Goal: Information Seeking & Learning: Check status

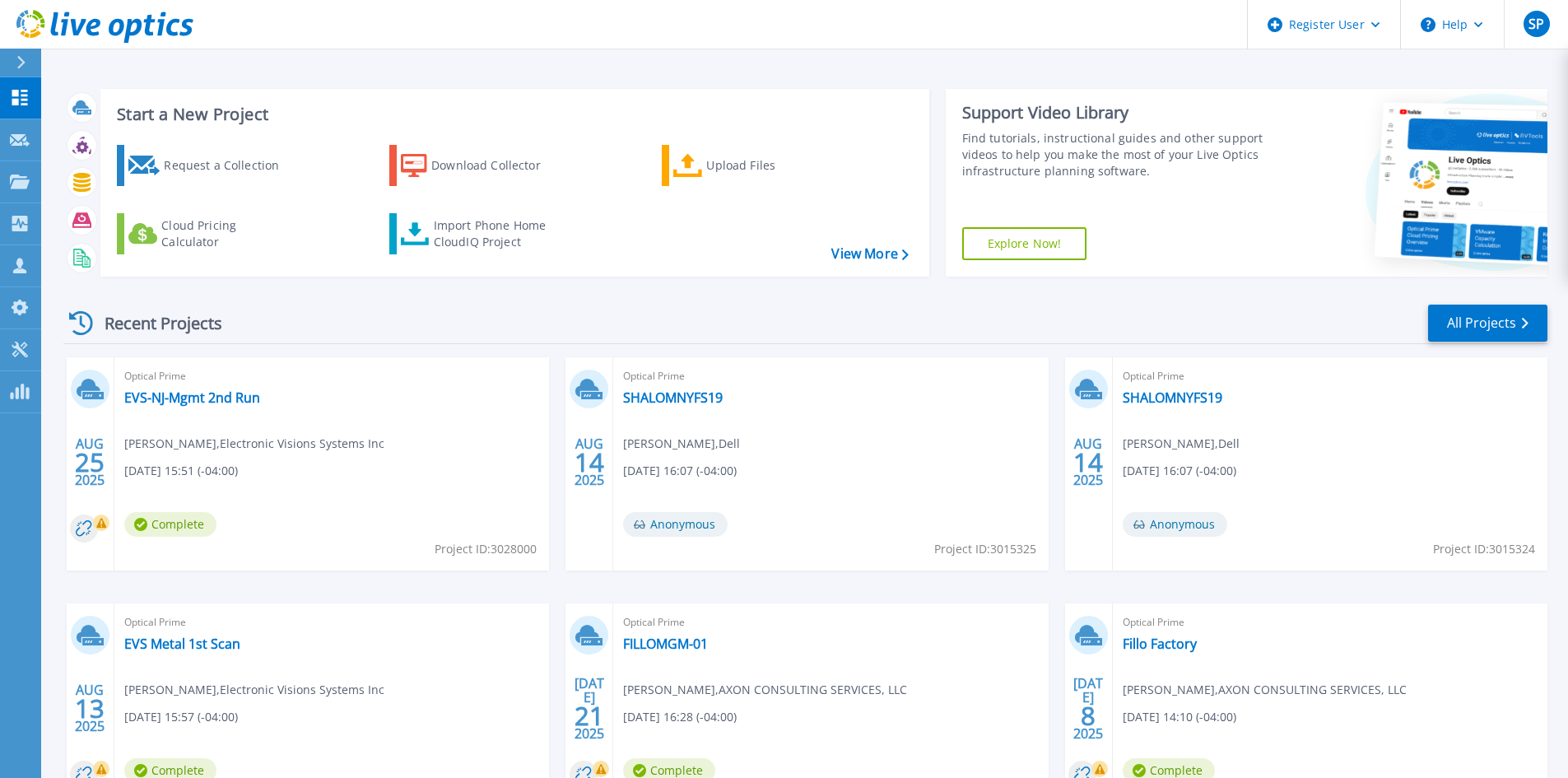
click at [15, 62] on div at bounding box center [27, 62] width 26 height 28
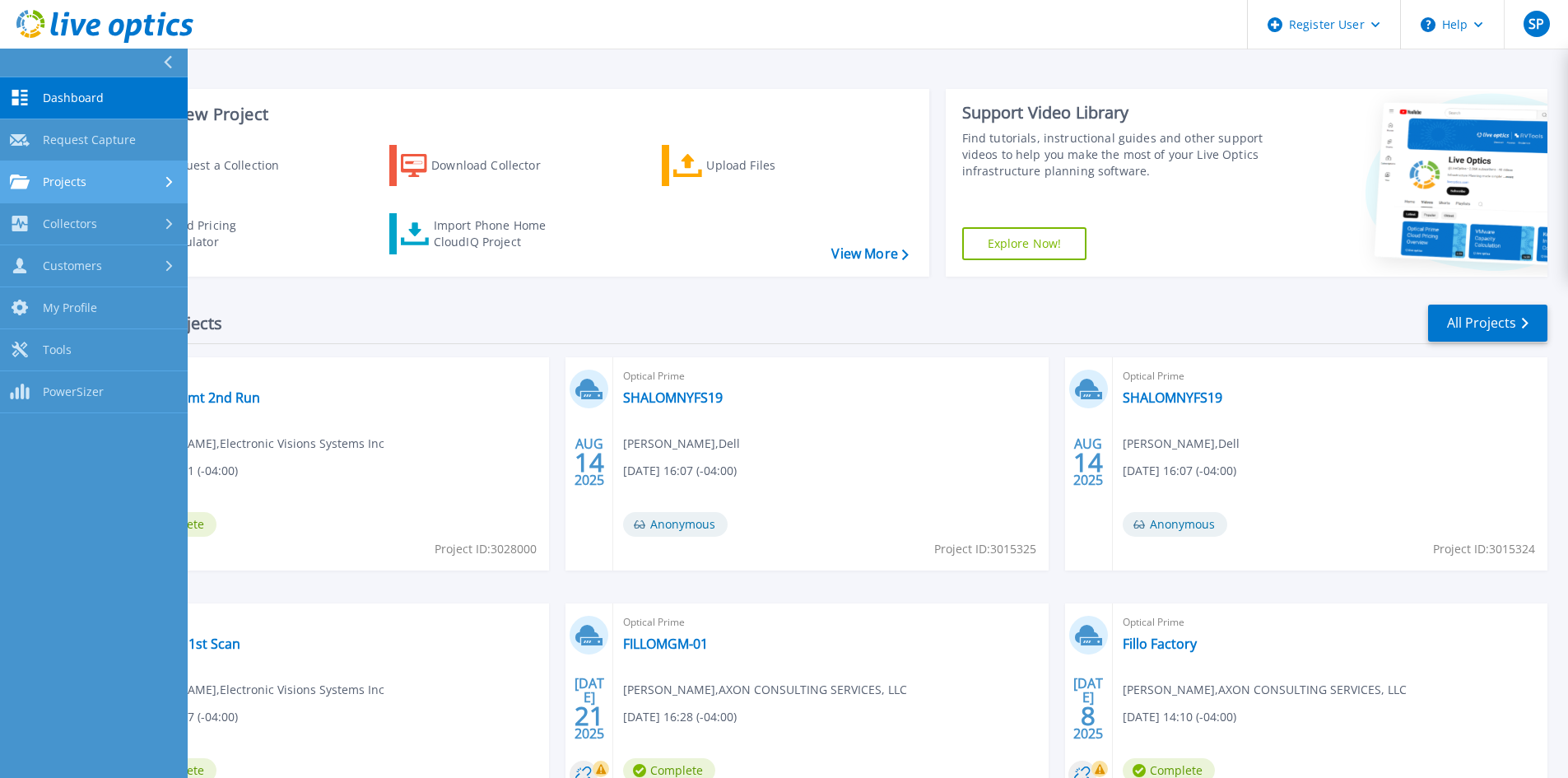
click at [63, 164] on link "Projects Projects" at bounding box center [94, 182] width 188 height 42
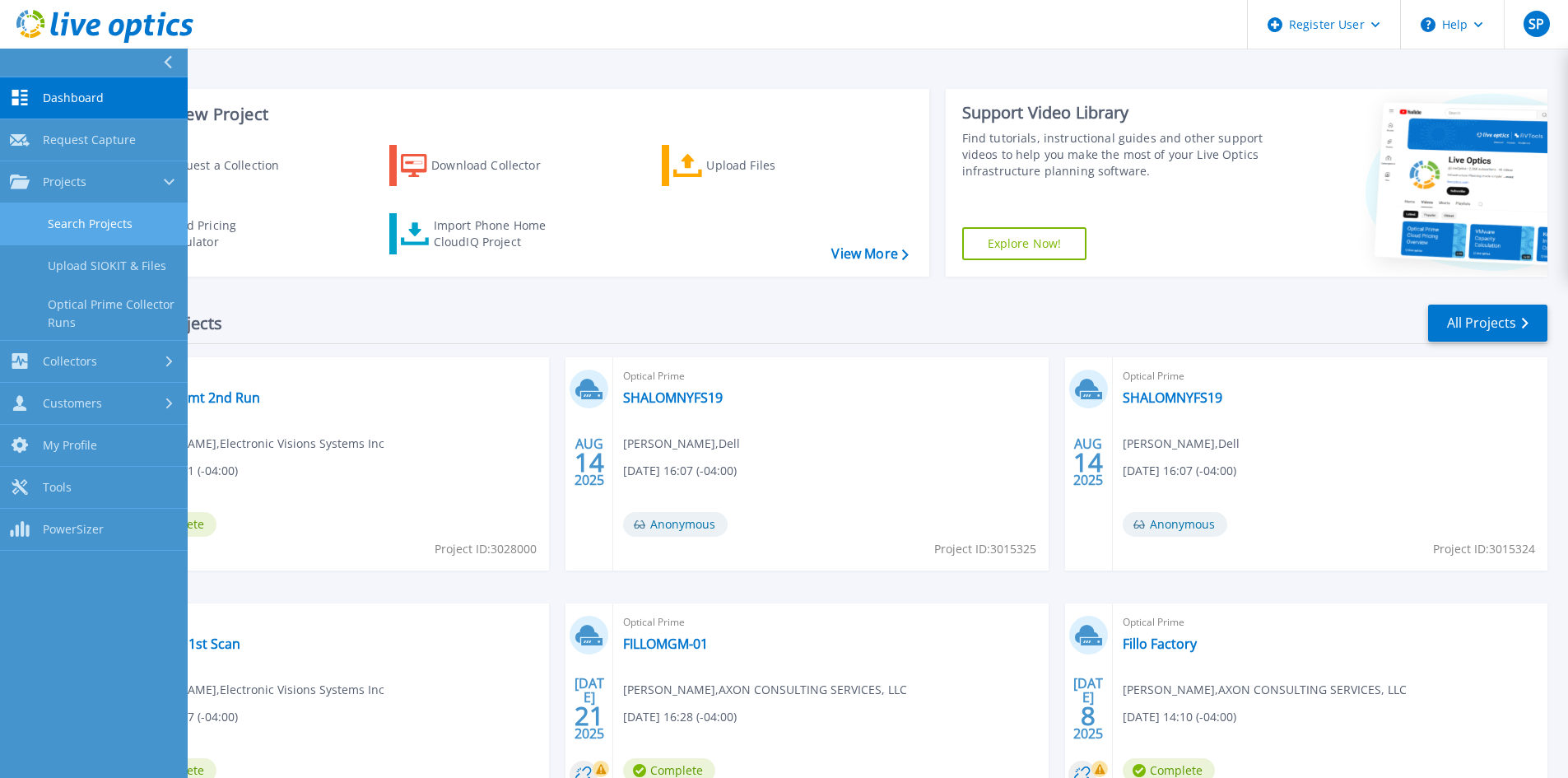
click at [93, 229] on link "Search Projects" at bounding box center [94, 224] width 188 height 42
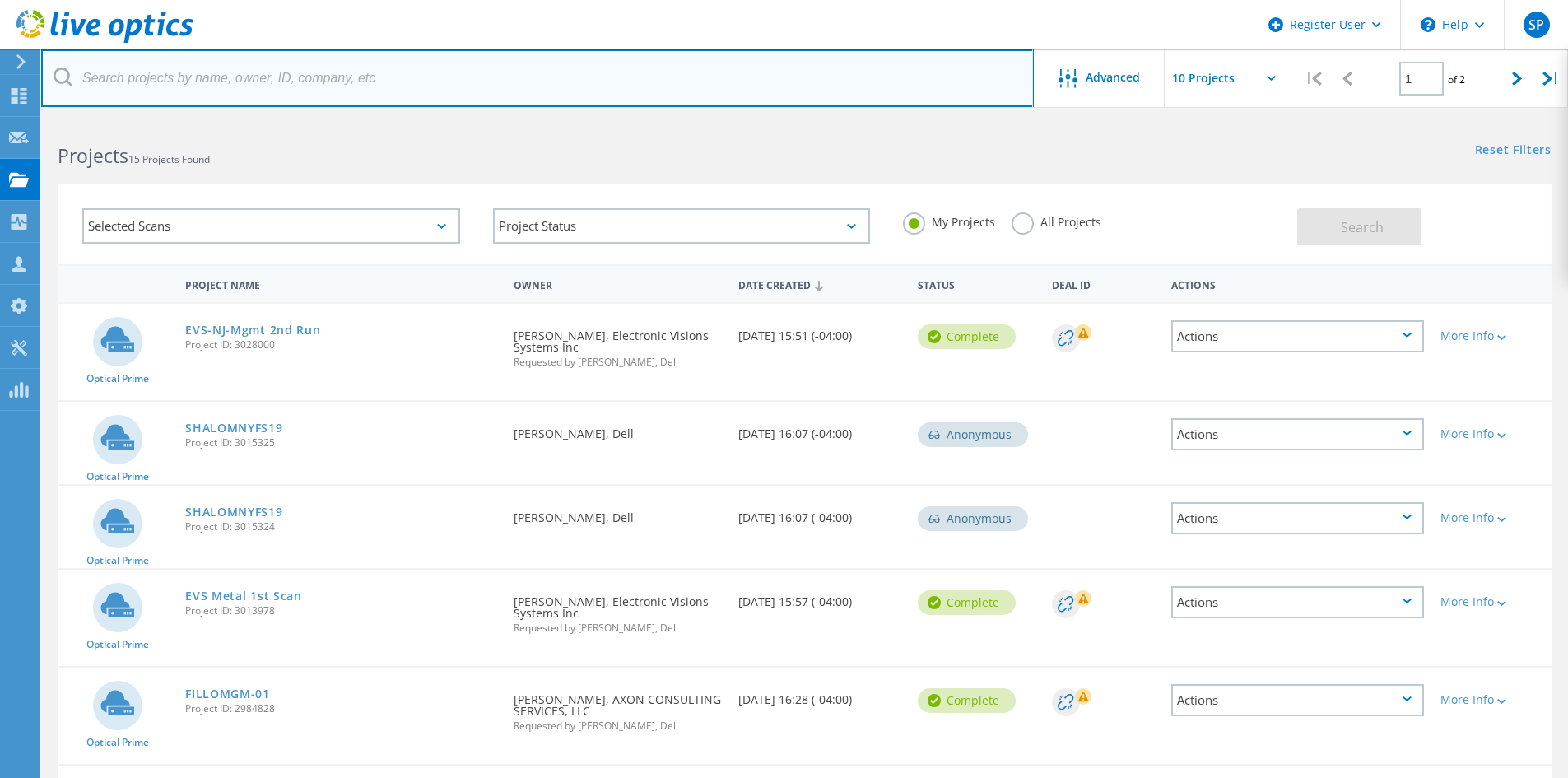
click at [388, 60] on input "text" at bounding box center [537, 78] width 992 height 58
type input "dinex.kumar@solix.com"
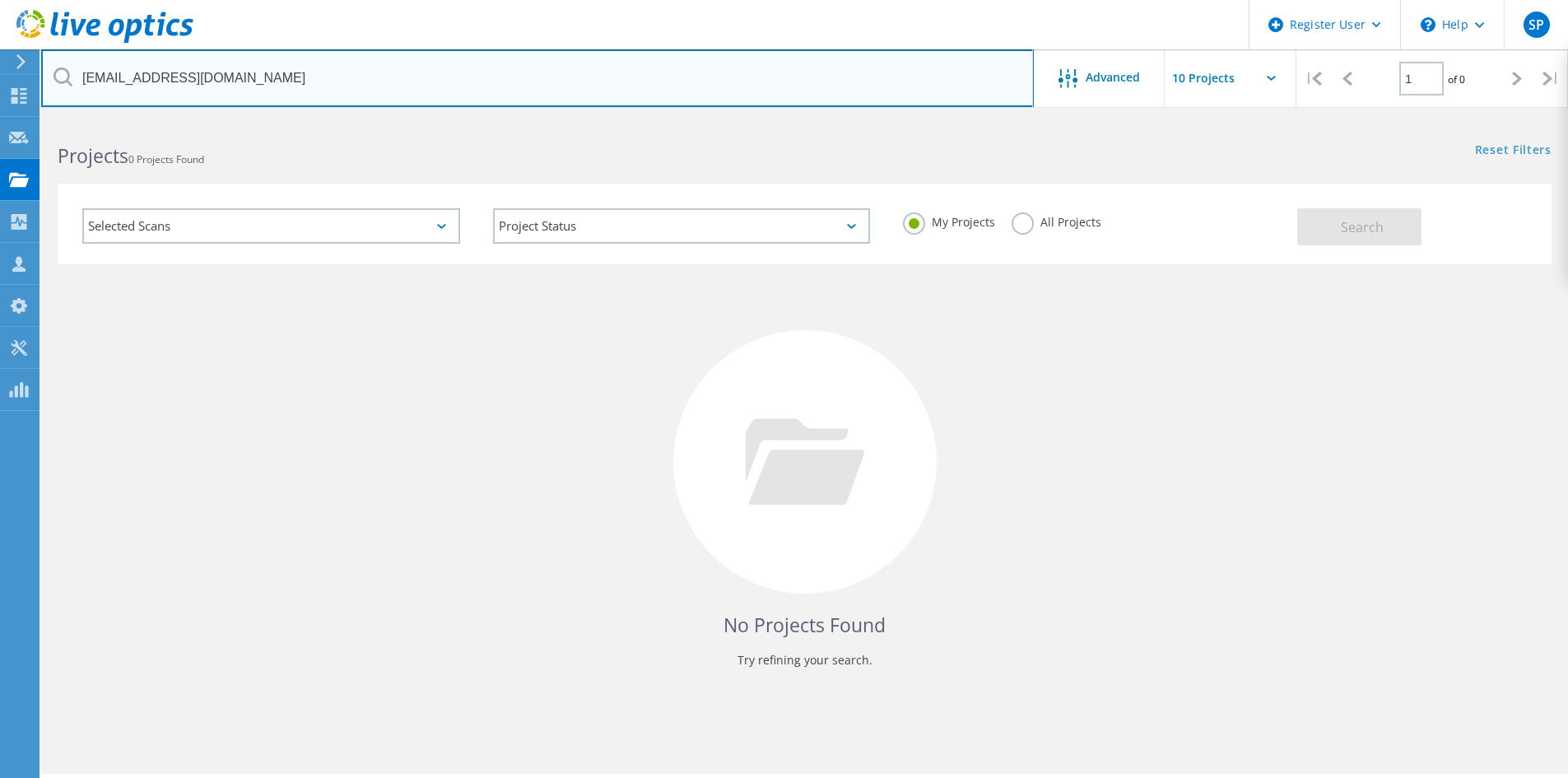
drag, startPoint x: 397, startPoint y: 52, endPoint x: 74, endPoint y: 59, distance: 323.1
click at [74, 59] on input "dinex.kumar@solix.com" at bounding box center [537, 78] width 992 height 58
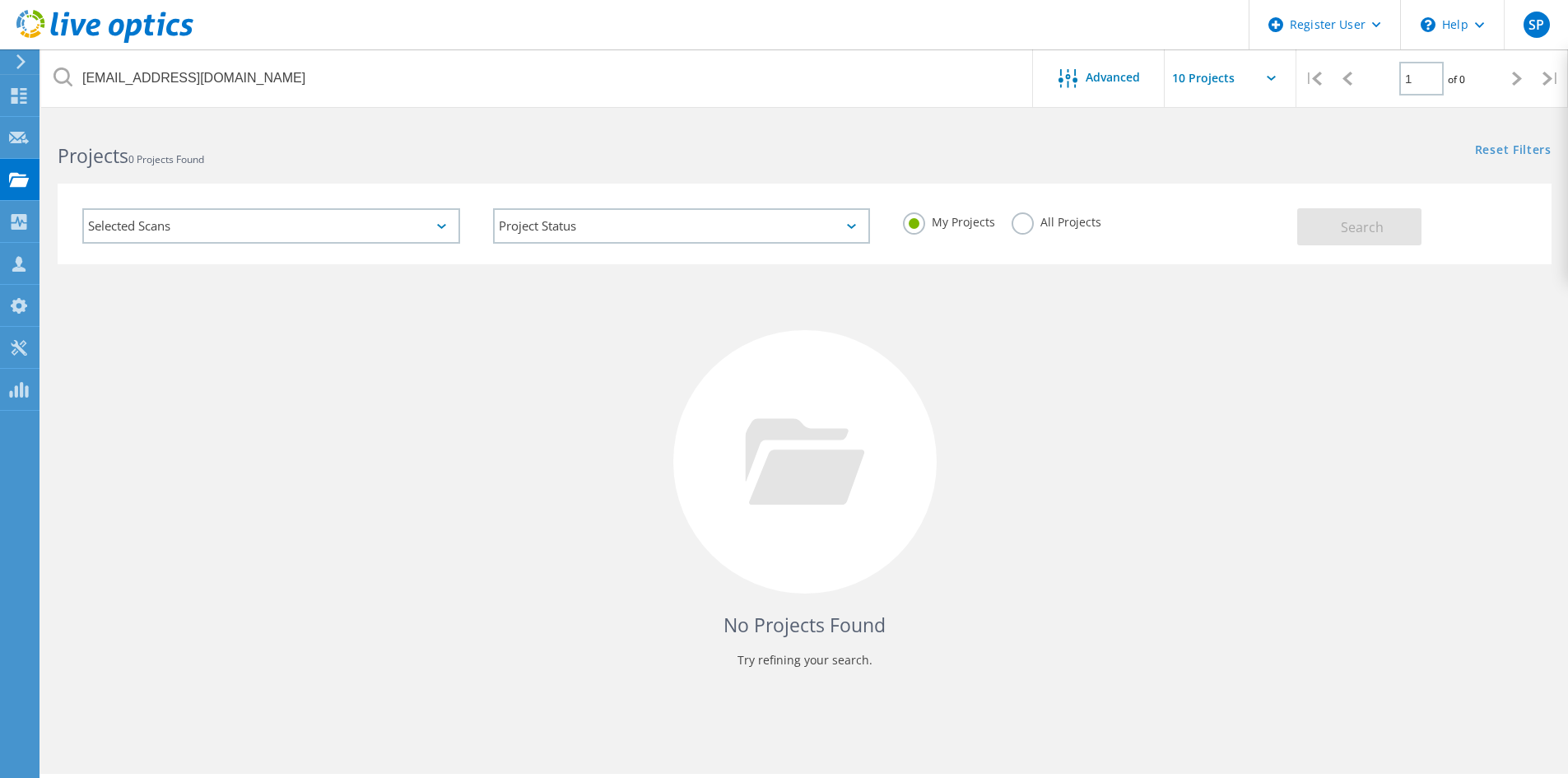
drag, startPoint x: 1015, startPoint y: 224, endPoint x: 1080, endPoint y: 224, distance: 65.0
click at [1015, 224] on label "All Projects" at bounding box center [1056, 220] width 89 height 15
click at [0, 0] on input "All Projects" at bounding box center [0, 0] width 0 height 0
click at [1403, 246] on div "Selected Scans Project Status In Progress Complete Published Anonymous Archived…" at bounding box center [804, 224] width 1494 height 81
click at [1399, 240] on button "Search" at bounding box center [1360, 226] width 125 height 37
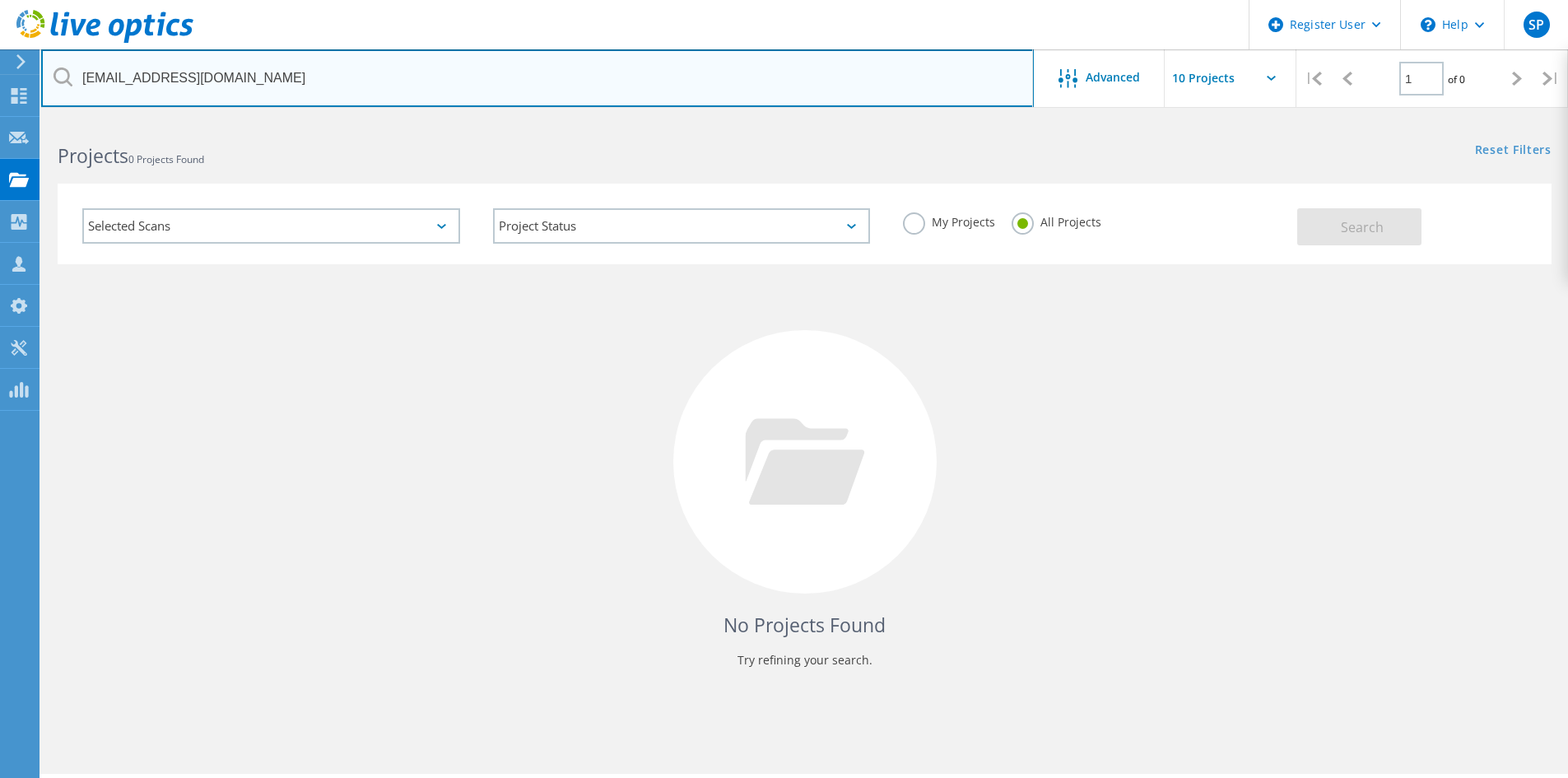
click at [318, 81] on input "dinex.kumar@solix.com" at bounding box center [537, 78] width 992 height 58
click at [310, 78] on input "dinex.kumar@solix.com" at bounding box center [537, 78] width 992 height 58
click at [208, 104] on input "text" at bounding box center [537, 78] width 992 height 58
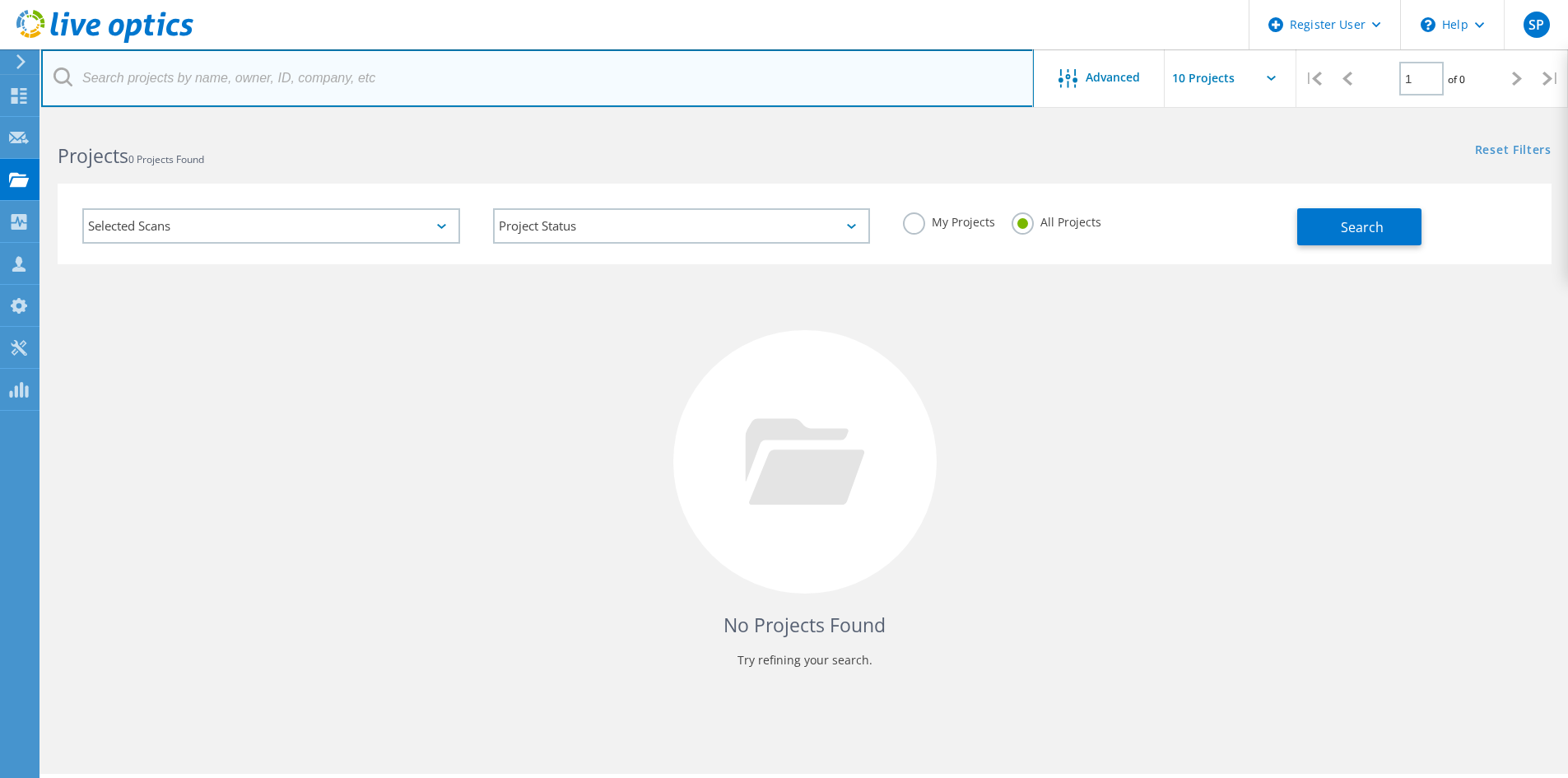
paste input "[PERSON_NAME][EMAIL_ADDRESS][DOMAIN_NAME]"
type input "[PERSON_NAME][EMAIL_ADDRESS][DOMAIN_NAME]"
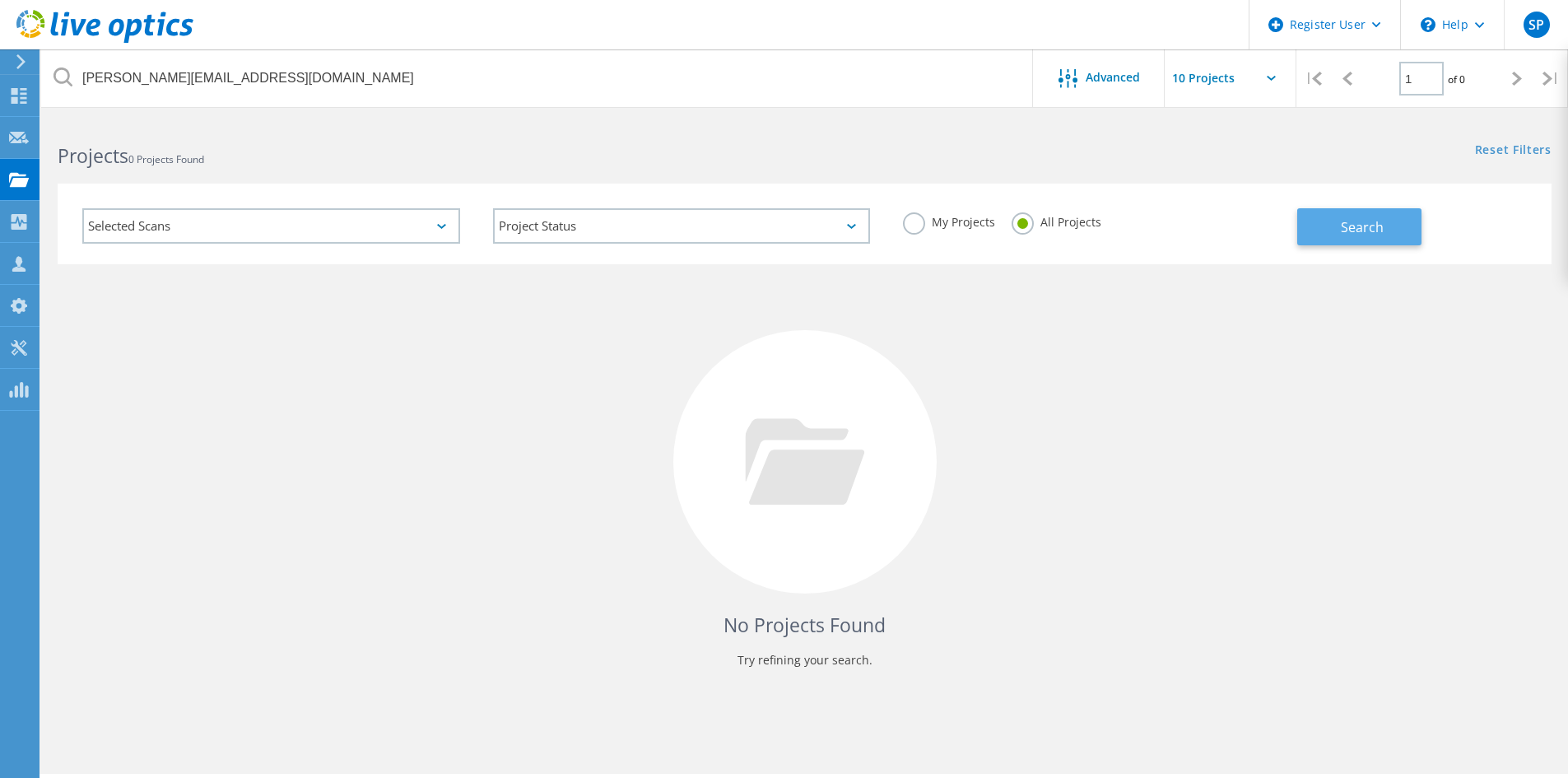
click at [1371, 227] on span "Search" at bounding box center [1362, 226] width 43 height 18
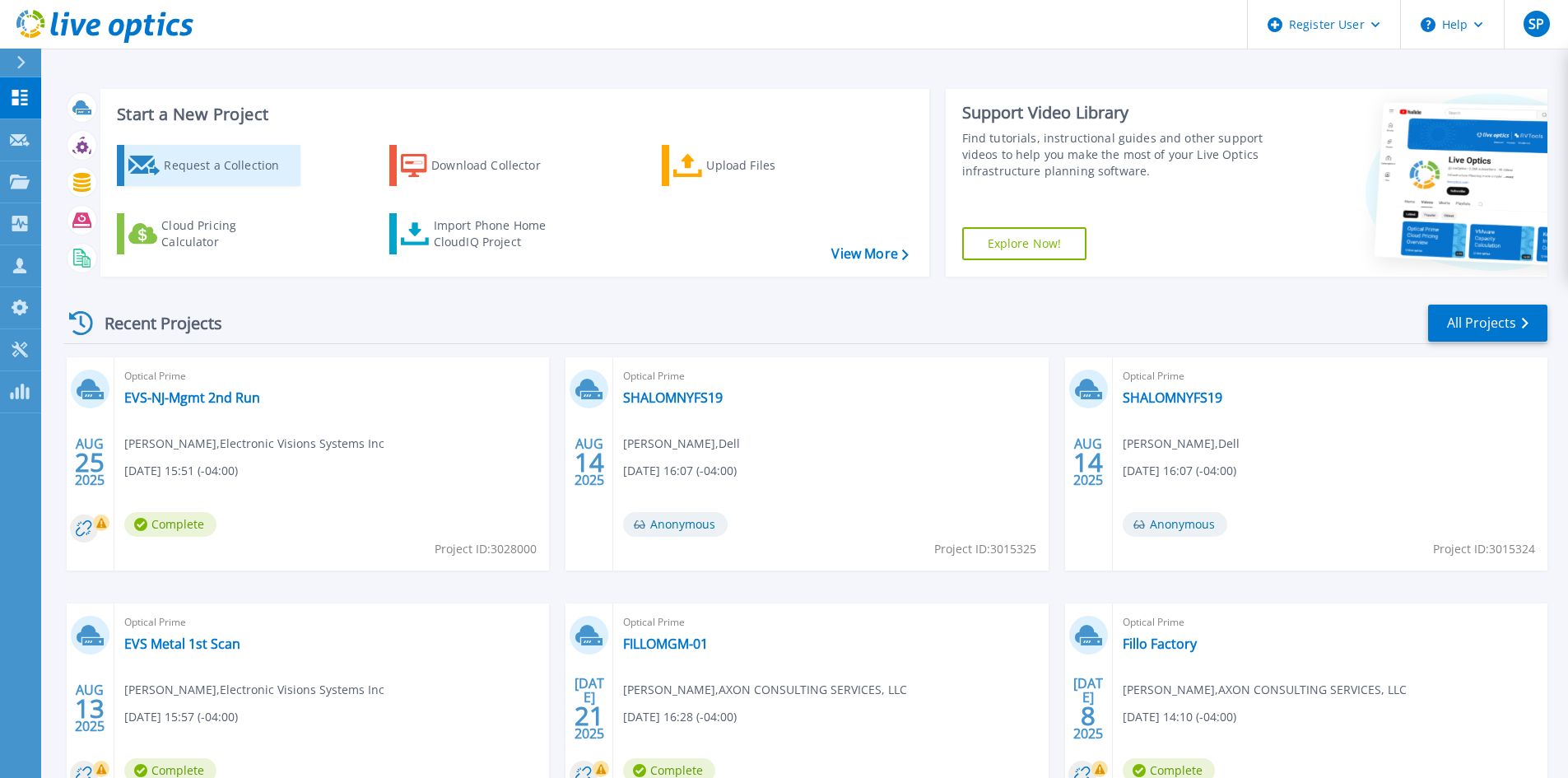
click at [202, 173] on div "Request a Collection" at bounding box center [229, 165] width 131 height 33
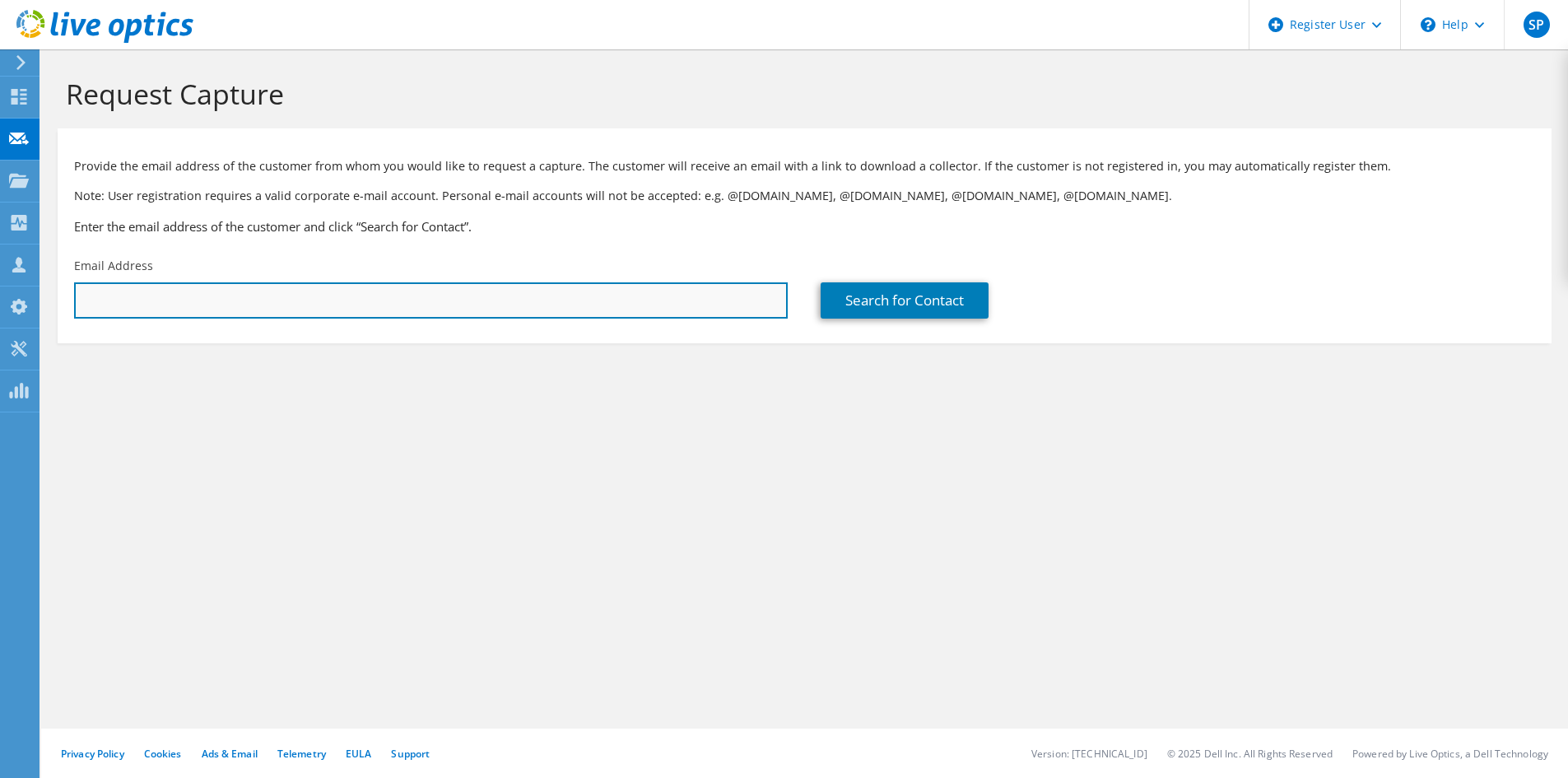
click at [342, 304] on input "text" at bounding box center [431, 300] width 714 height 36
paste input "dinesh.kumar@solixinc.com"
type input "dinesh.kumar@solixinc.com"
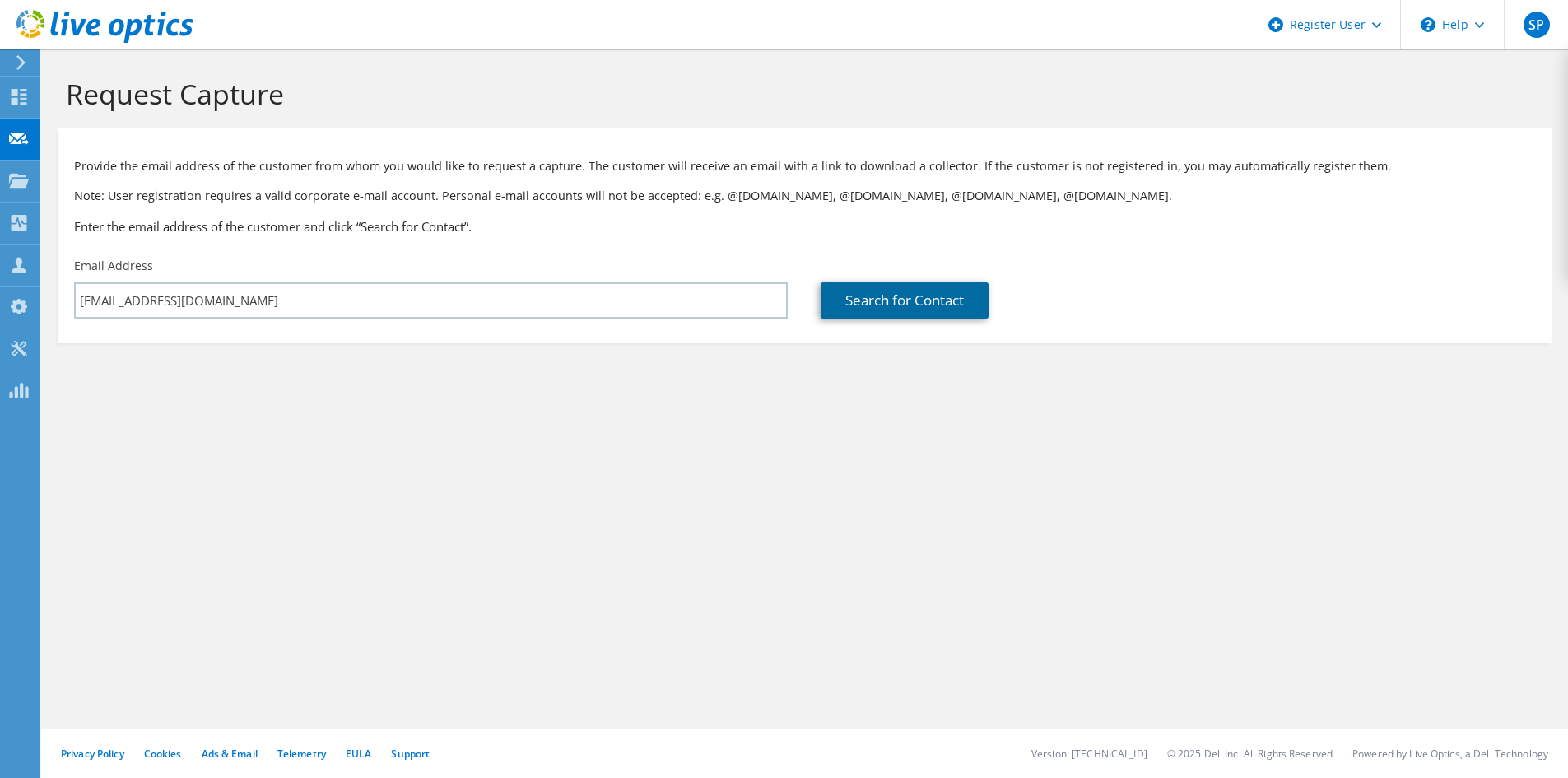
click at [894, 297] on link "Search for Contact" at bounding box center [904, 300] width 168 height 36
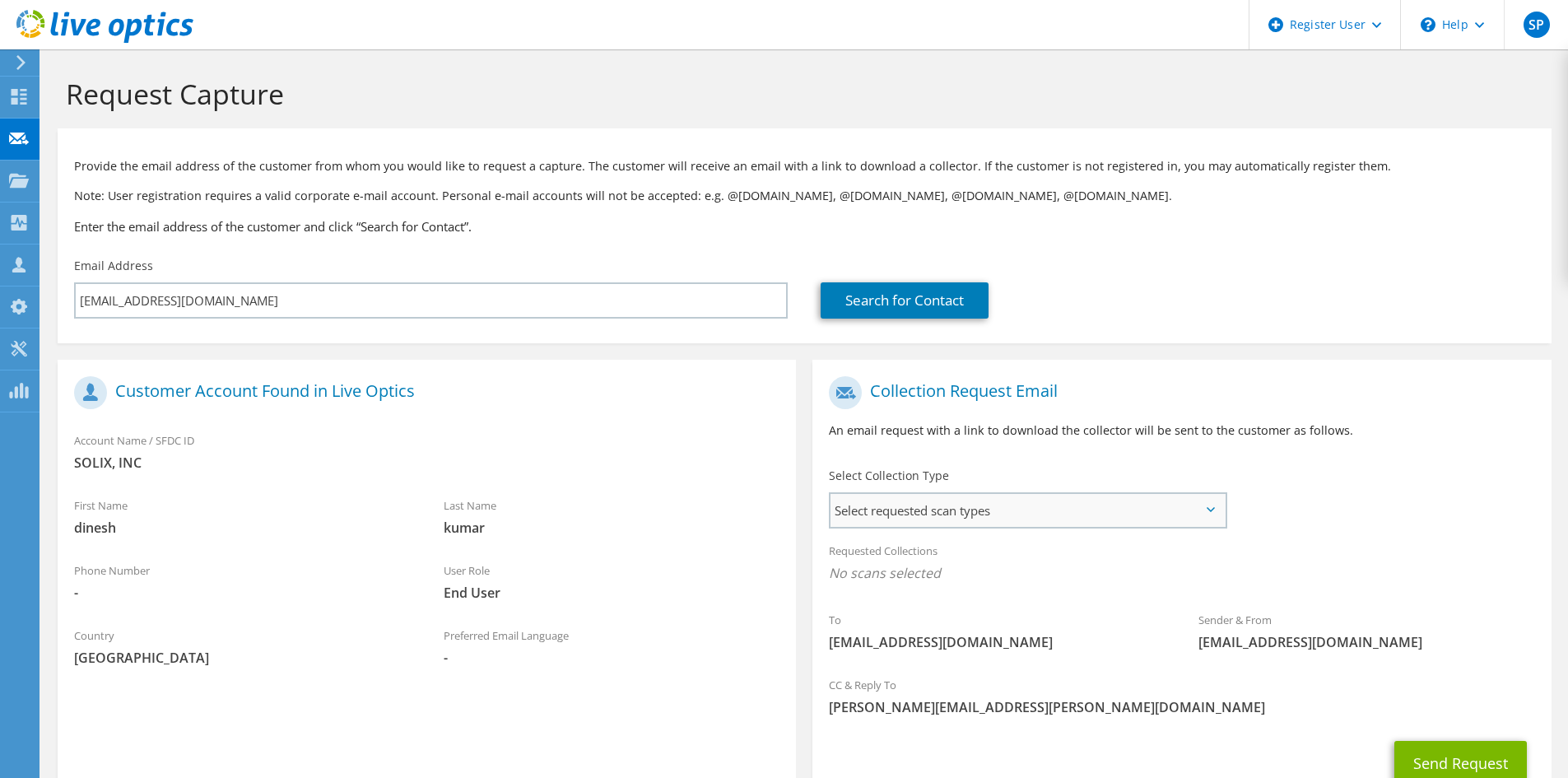
click at [912, 525] on span "Select requested scan types" at bounding box center [1027, 510] width 394 height 33
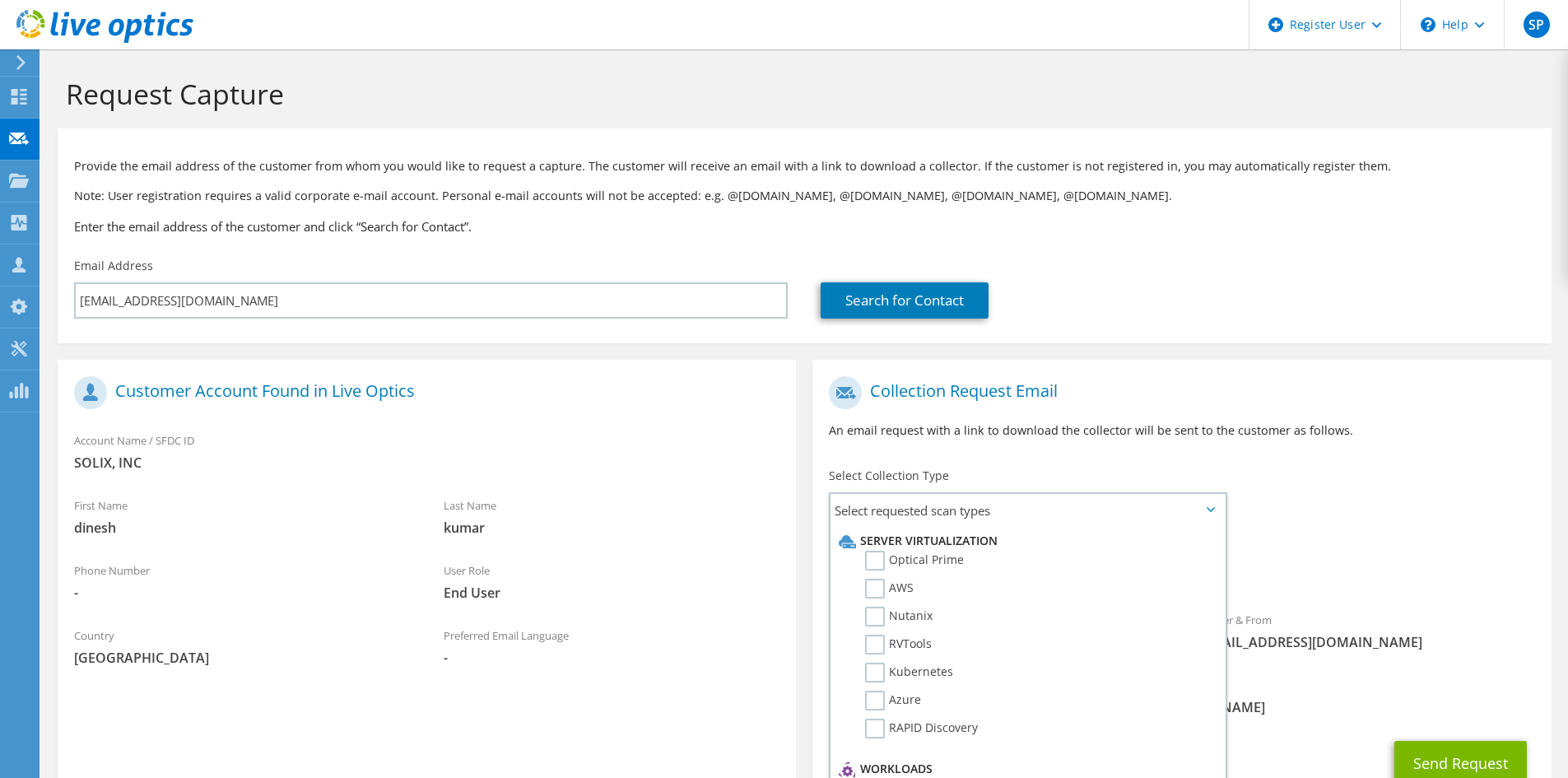
scroll to position [83, 0]
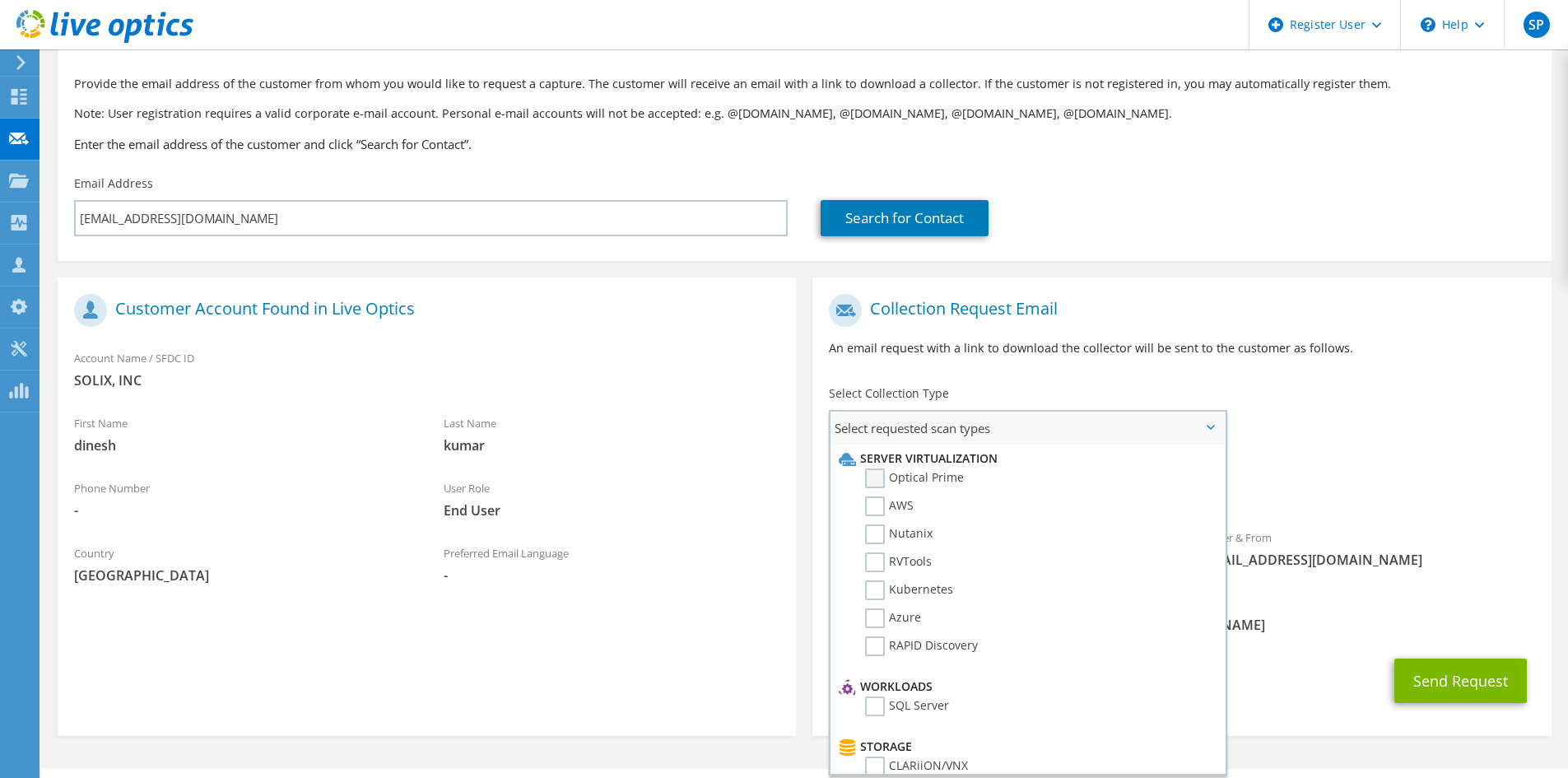
click at [945, 470] on label "Optical Prime" at bounding box center [914, 478] width 99 height 20
click at [0, 0] on input "Optical Prime" at bounding box center [0, 0] width 0 height 0
click at [1426, 682] on button "Send Request" at bounding box center [1461, 685] width 132 height 44
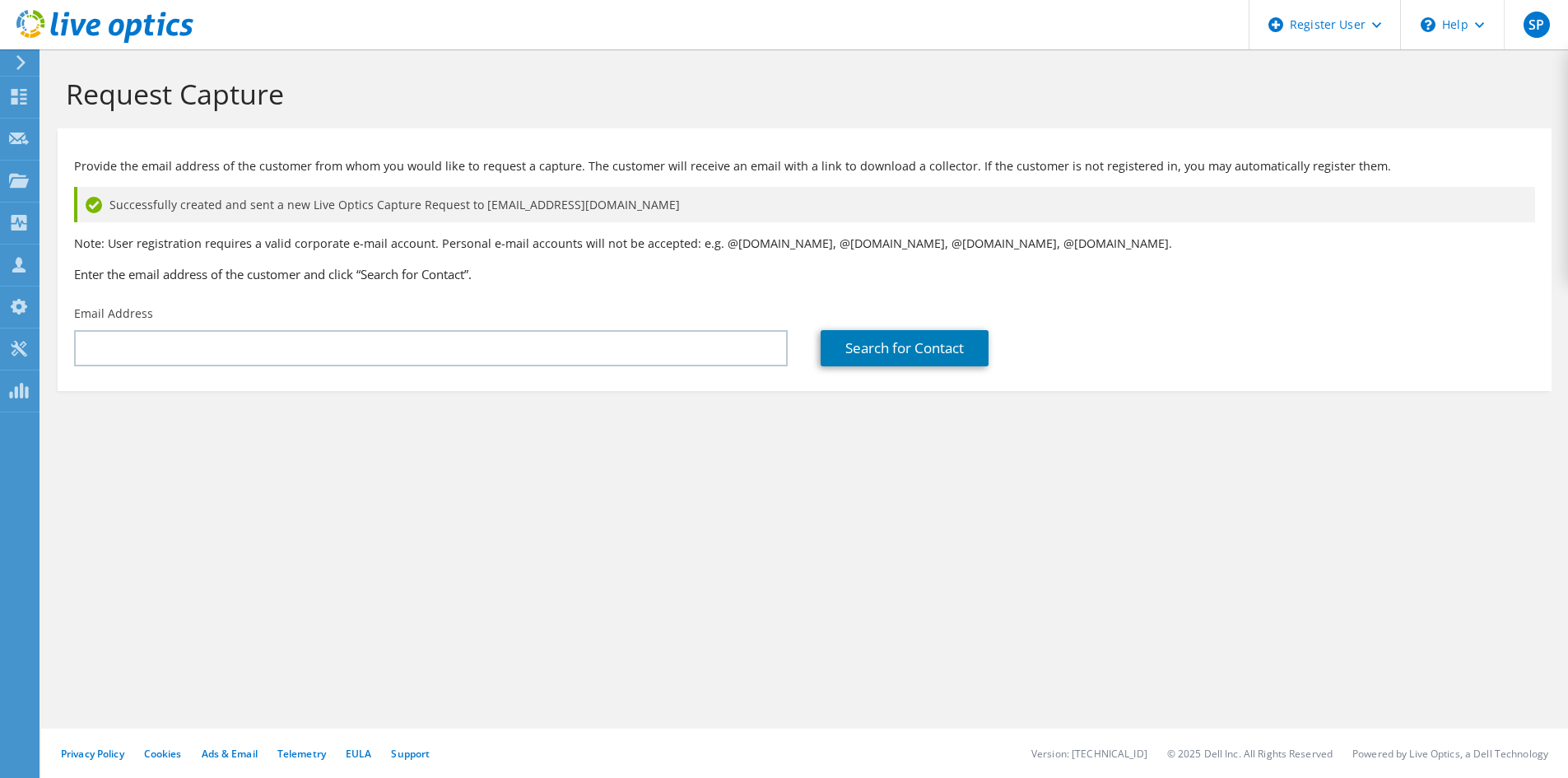
click at [16, 64] on icon at bounding box center [20, 61] width 12 height 14
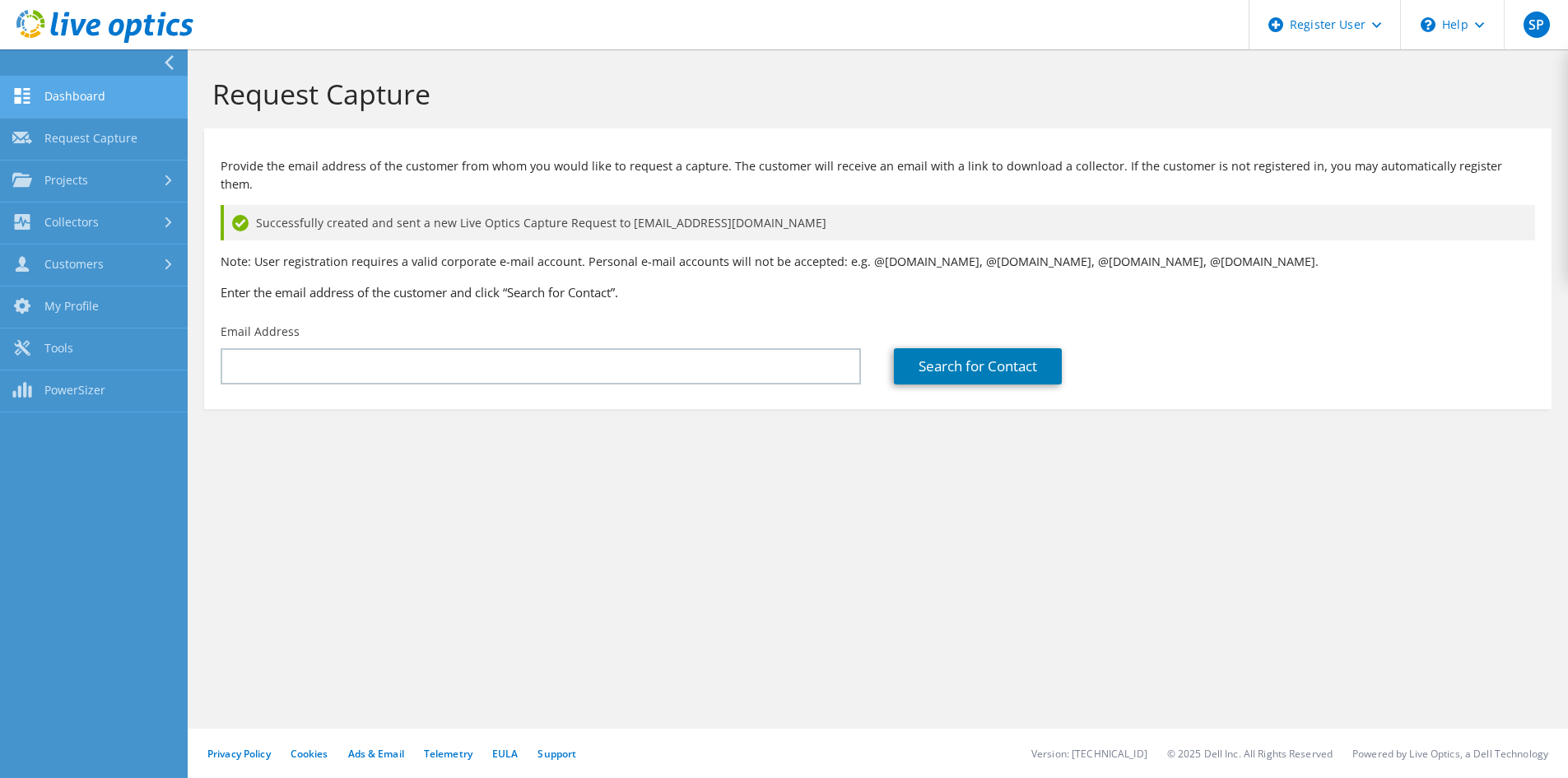
click at [107, 100] on link "Dashboard" at bounding box center [94, 98] width 188 height 42
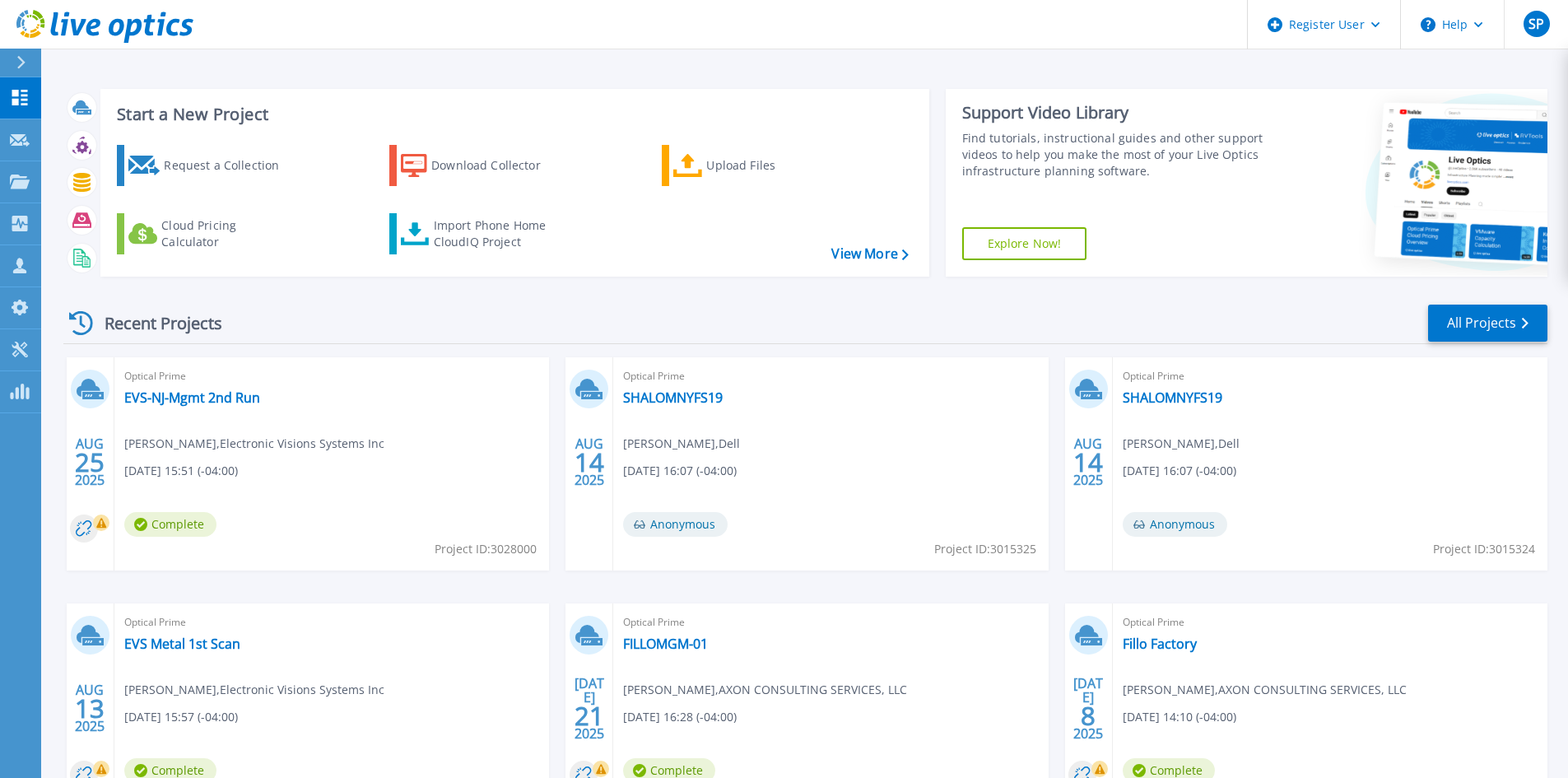
click at [32, 70] on div at bounding box center [27, 62] width 26 height 28
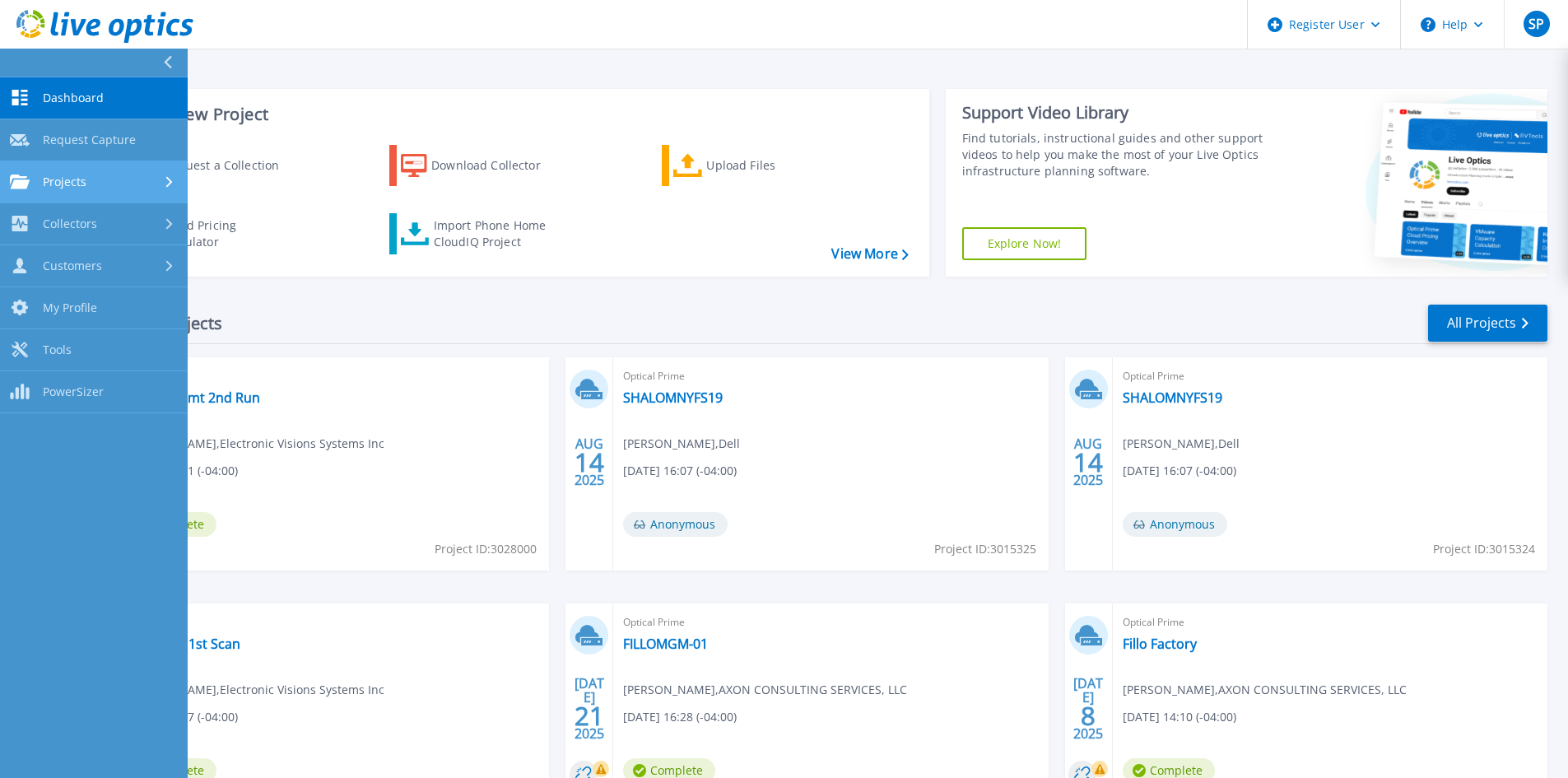
click at [98, 173] on link "Projects Projects" at bounding box center [94, 182] width 188 height 42
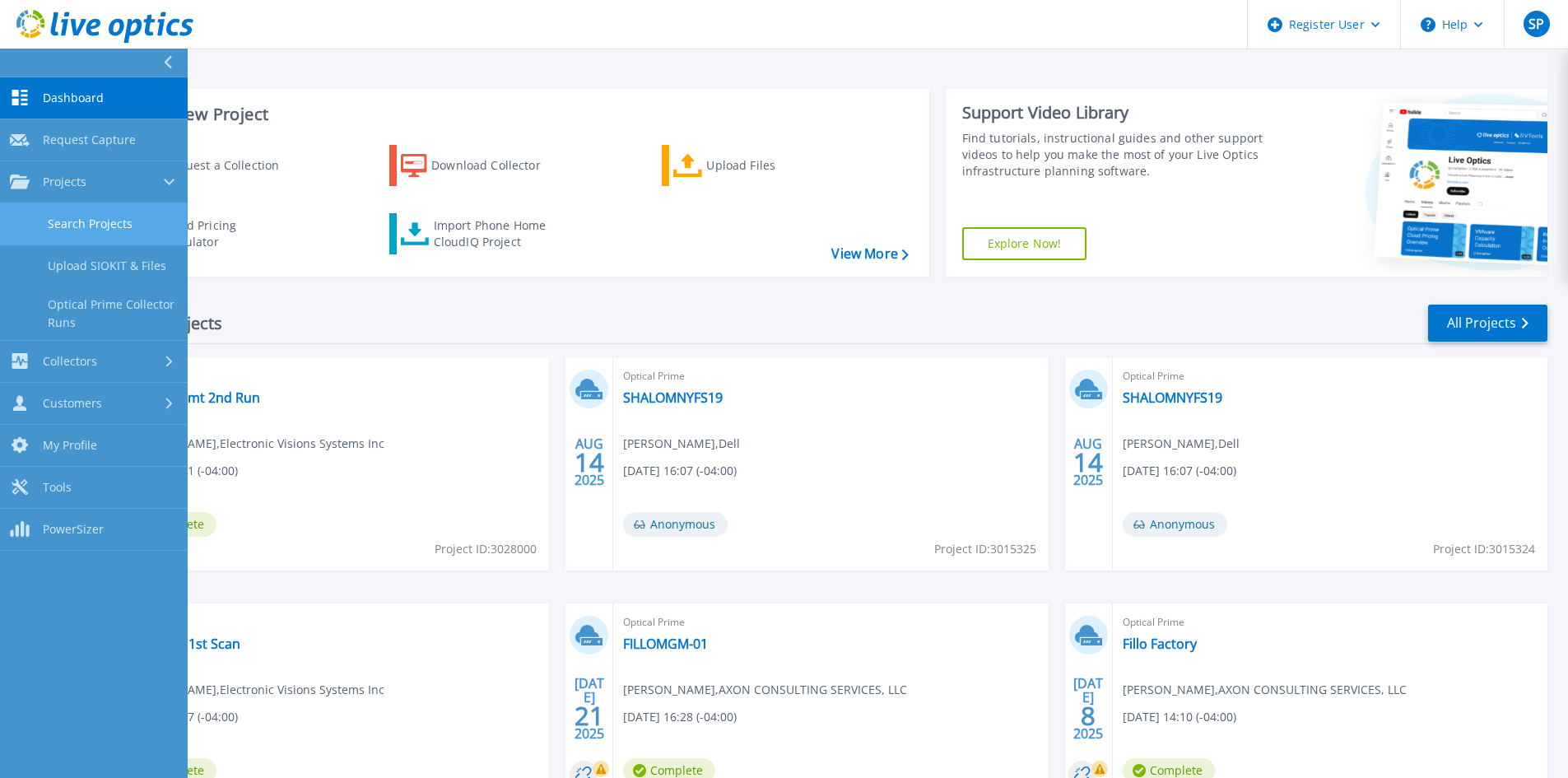
click at [106, 214] on link "Search Projects" at bounding box center [94, 224] width 188 height 42
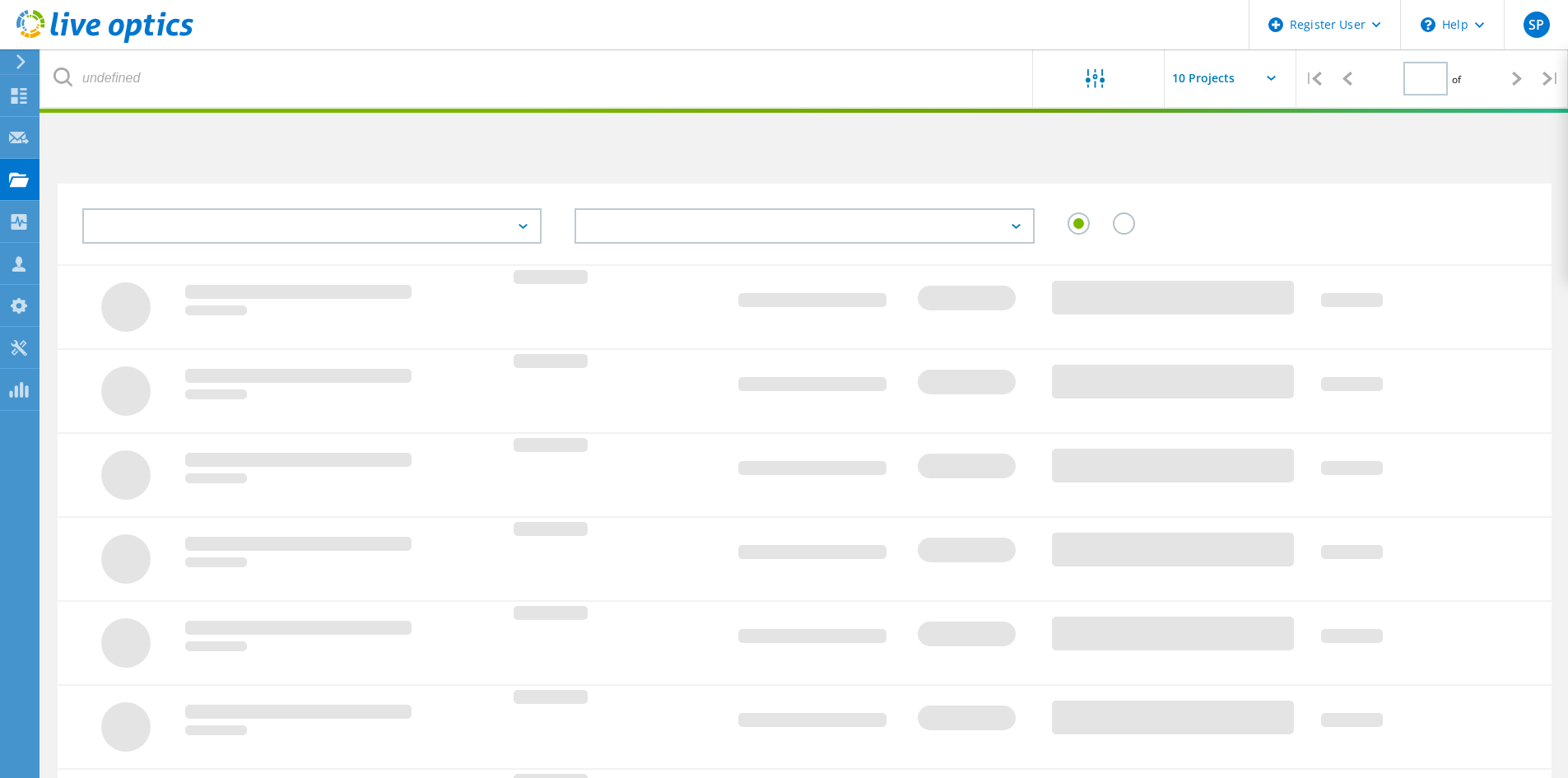
type input "1"
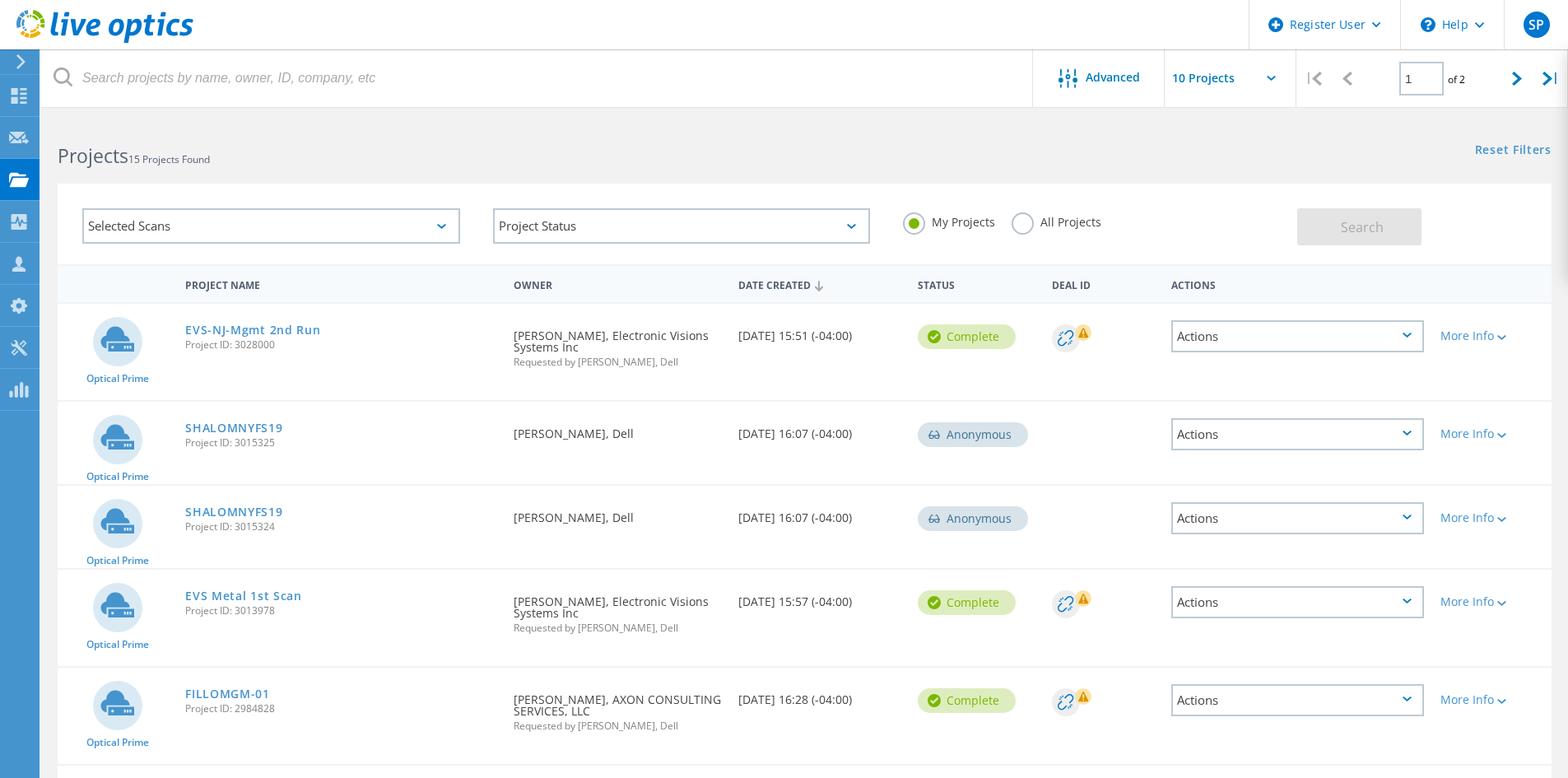
click at [510, 47] on header "Register User \n Help Explore Helpful Articles Contact Support SP Dell User [PE…" at bounding box center [784, 24] width 1568 height 49
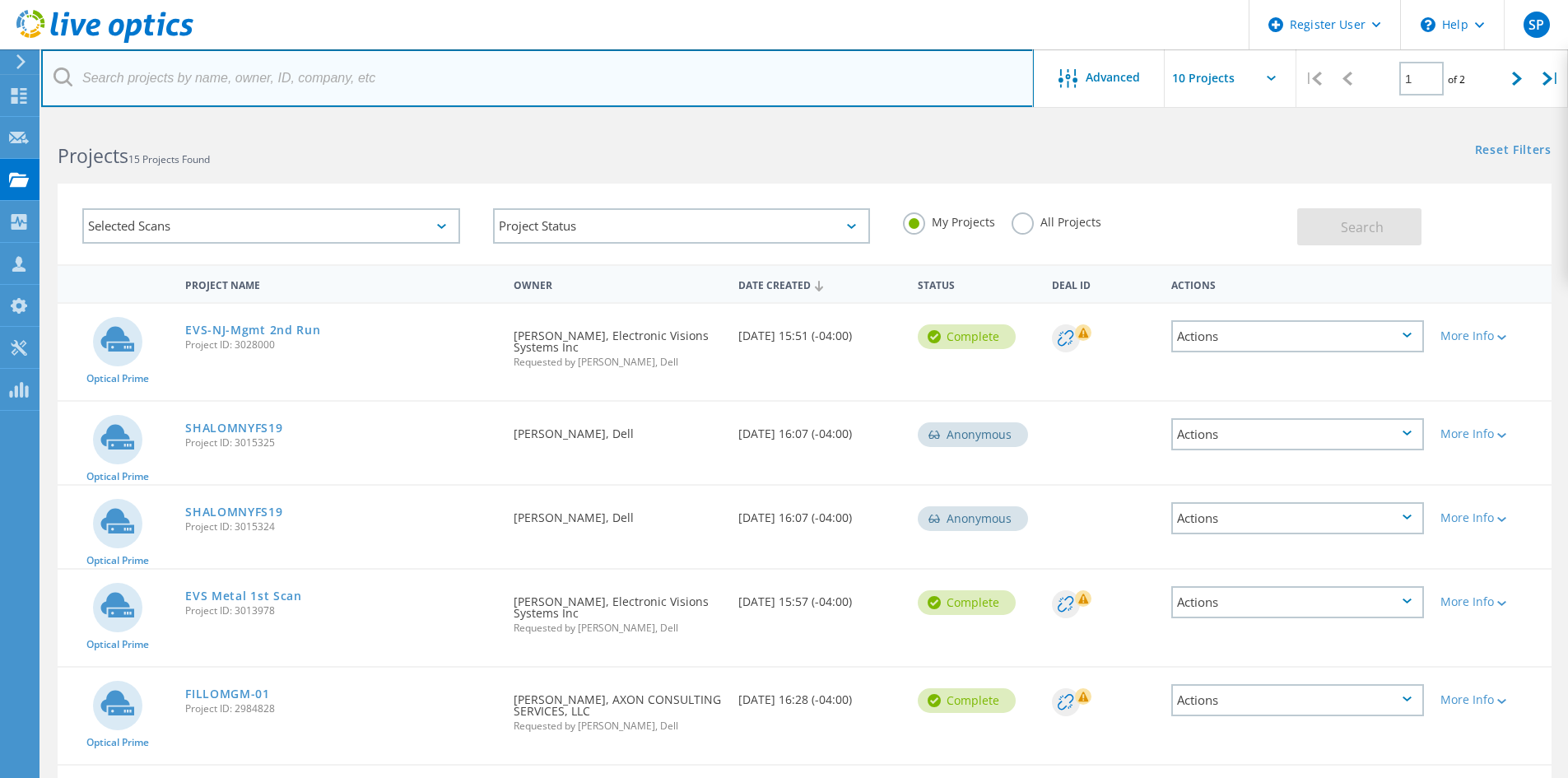
drag, startPoint x: 501, startPoint y: 83, endPoint x: 612, endPoint y: 128, distance: 119.8
click at [501, 83] on input "text" at bounding box center [537, 78] width 992 height 58
click at [285, 77] on input "text" at bounding box center [537, 78] width 992 height 58
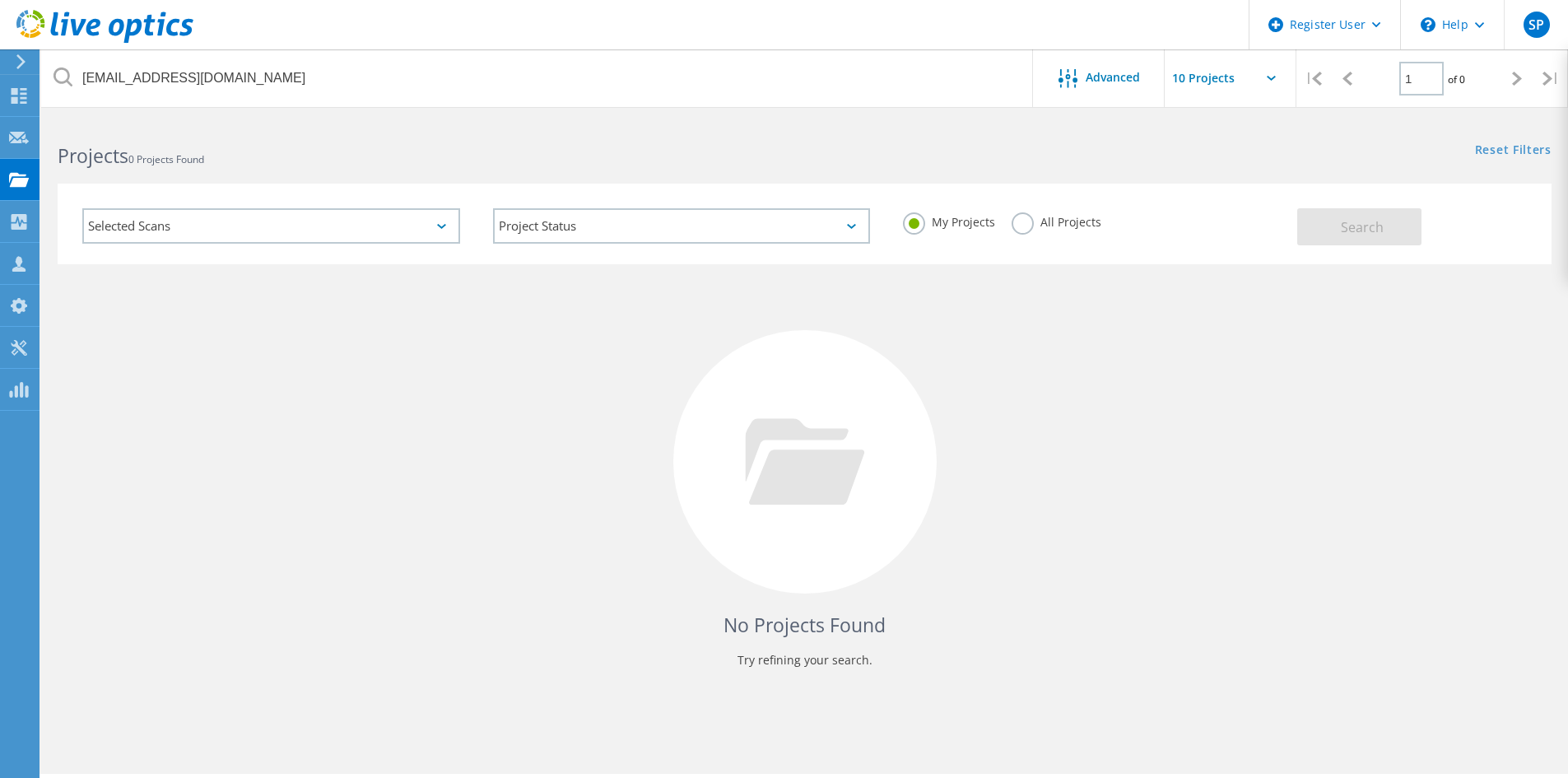
click at [1121, 203] on div "My Projects All Projects" at bounding box center [1092, 222] width 411 height 60
click at [1074, 223] on label "All Projects" at bounding box center [1056, 220] width 89 height 15
click at [0, 0] on input "All Projects" at bounding box center [0, 0] width 0 height 0
click at [1473, 226] on div "Search" at bounding box center [1420, 219] width 246 height 54
click at [1433, 229] on div "Search" at bounding box center [1420, 219] width 246 height 54
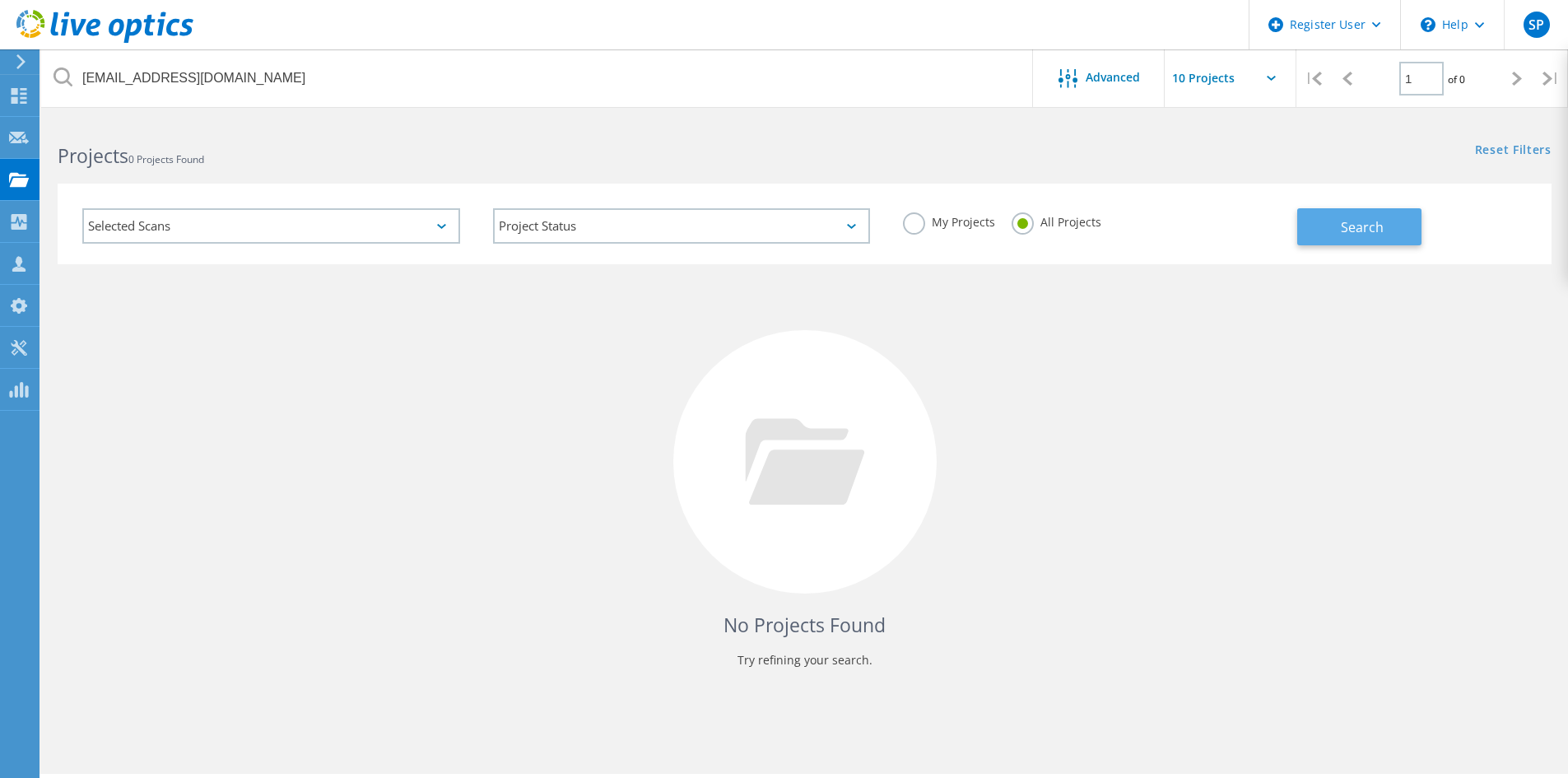
drag, startPoint x: 1381, startPoint y: 225, endPoint x: 1316, endPoint y: 226, distance: 65.0
click at [1371, 224] on span "Search" at bounding box center [1362, 226] width 43 height 18
click at [949, 224] on label "My Projects" at bounding box center [949, 220] width 92 height 15
click at [0, 0] on input "My Projects" at bounding box center [0, 0] width 0 height 0
drag, startPoint x: 1087, startPoint y: 223, endPoint x: 1099, endPoint y: 221, distance: 12.2
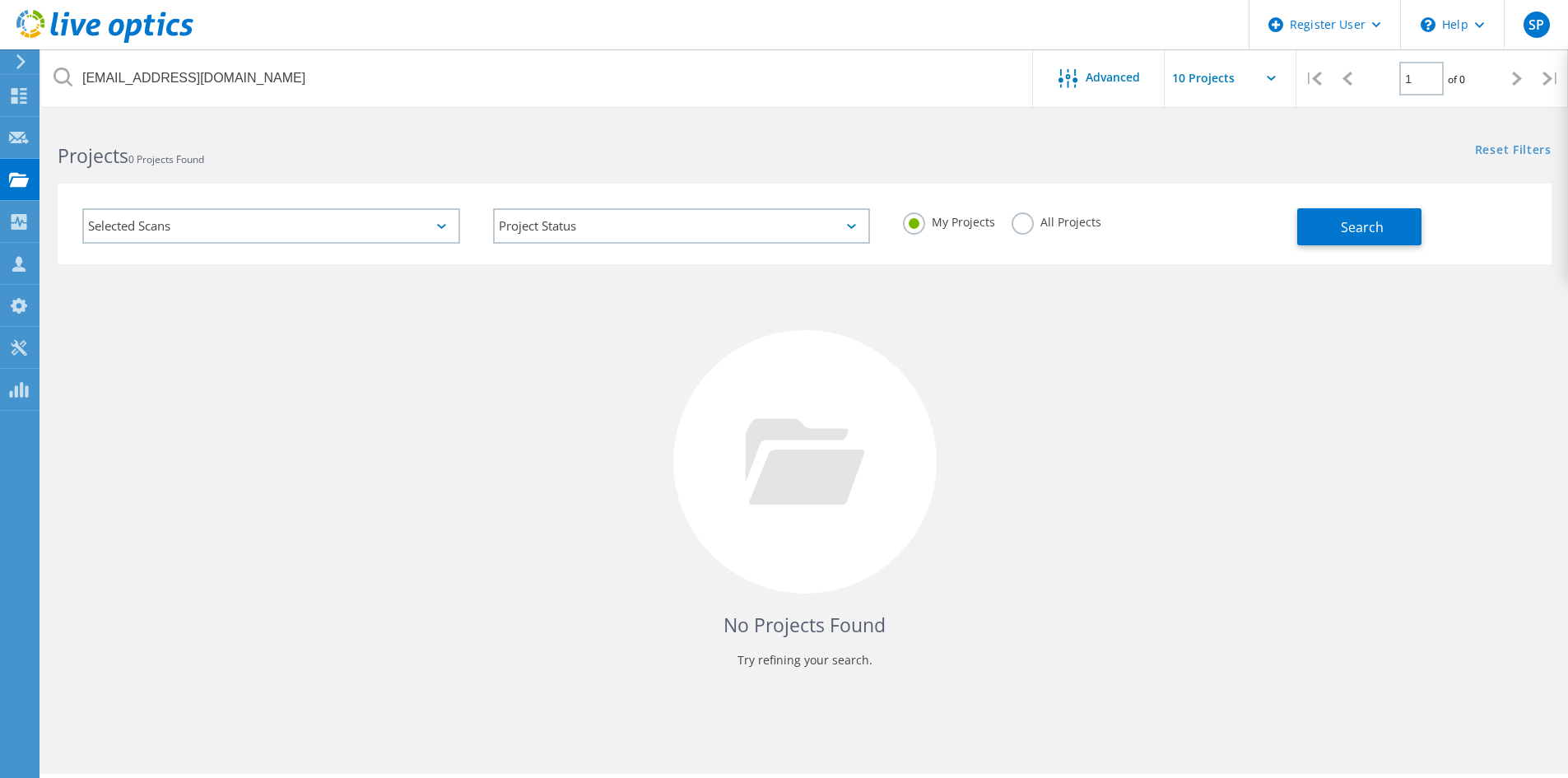
click at [1088, 223] on label "All Projects" at bounding box center [1056, 220] width 89 height 15
click at [0, 0] on input "All Projects" at bounding box center [0, 0] width 0 height 0
click at [912, 219] on label "My Projects" at bounding box center [949, 220] width 92 height 15
click at [0, 0] on input "My Projects" at bounding box center [0, 0] width 0 height 0
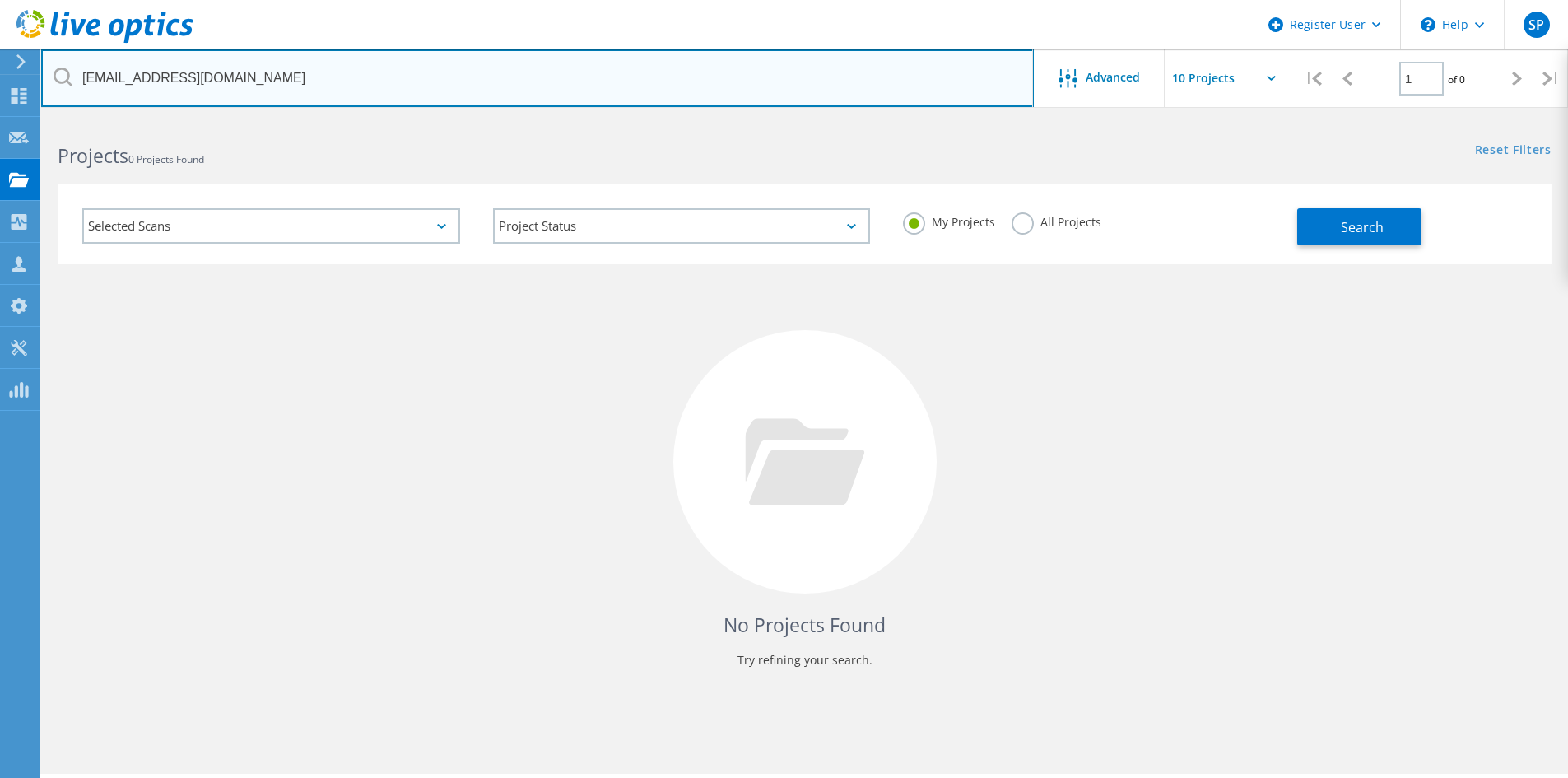
drag, startPoint x: 363, startPoint y: 72, endPoint x: 14, endPoint y: 62, distance: 349.1
click at [14, 119] on div "Register User \n Help Explore Helpful Articles Contact Support SP Dell User Sop…" at bounding box center [784, 470] width 1568 height 703
type input "d"
paste input "dinesh.kumar@solixinc.com"
drag, startPoint x: 366, startPoint y: 91, endPoint x: 0, endPoint y: 70, distance: 366.6
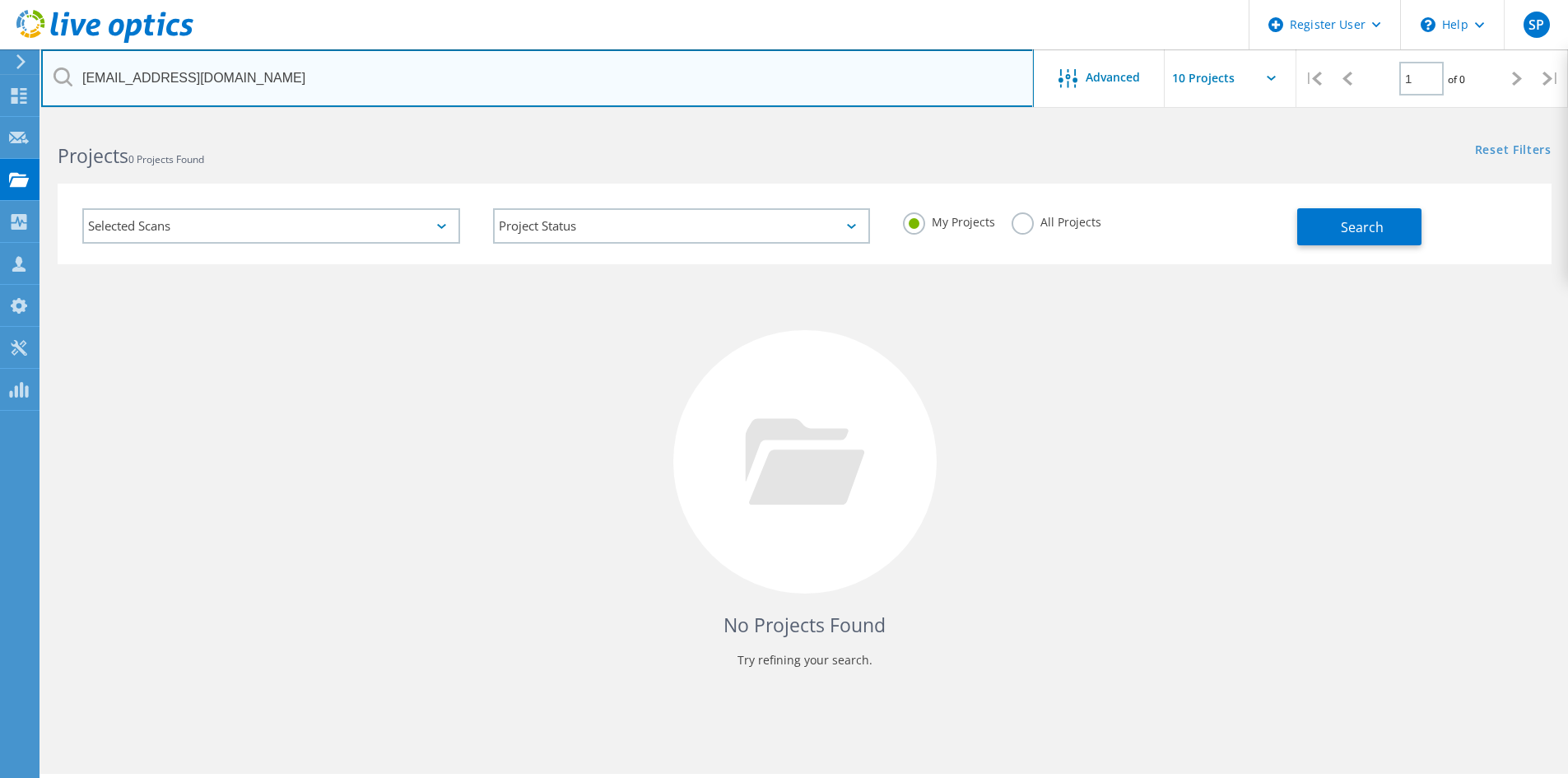
click at [0, 119] on div "Register User \n Help Explore Helpful Articles Contact Support SP Dell User Sop…" at bounding box center [784, 470] width 1568 height 703
type input "d"
click at [593, 51] on input "text" at bounding box center [537, 78] width 992 height 58
paste input "[PERSON_NAME][EMAIL_ADDRESS][DOMAIN_NAME]"
type input "[PERSON_NAME][EMAIL_ADDRESS][DOMAIN_NAME]"
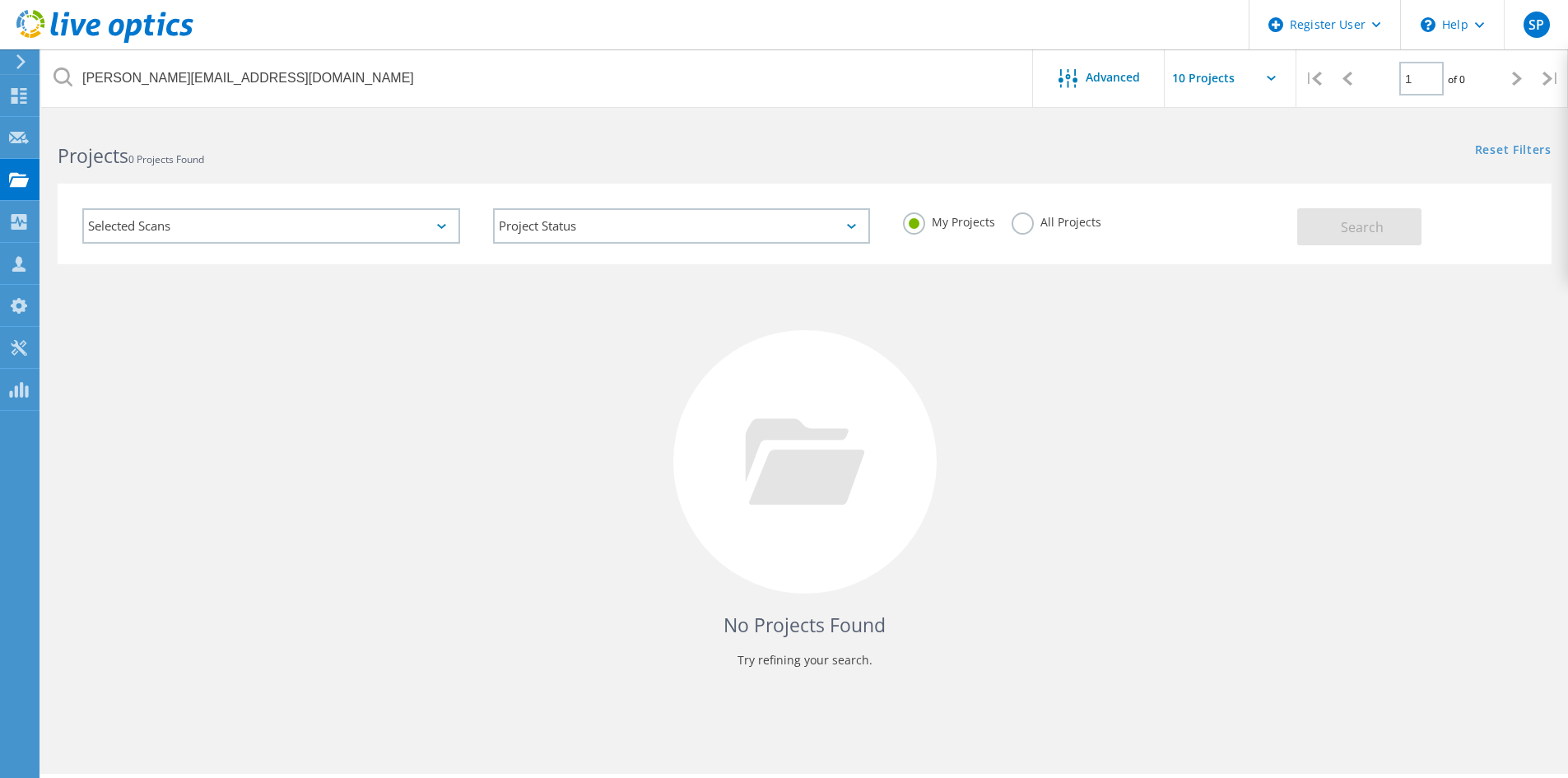
click at [1055, 223] on label "All Projects" at bounding box center [1056, 220] width 89 height 15
click at [0, 0] on input "All Projects" at bounding box center [0, 0] width 0 height 0
click at [1327, 224] on button "Search" at bounding box center [1360, 226] width 125 height 37
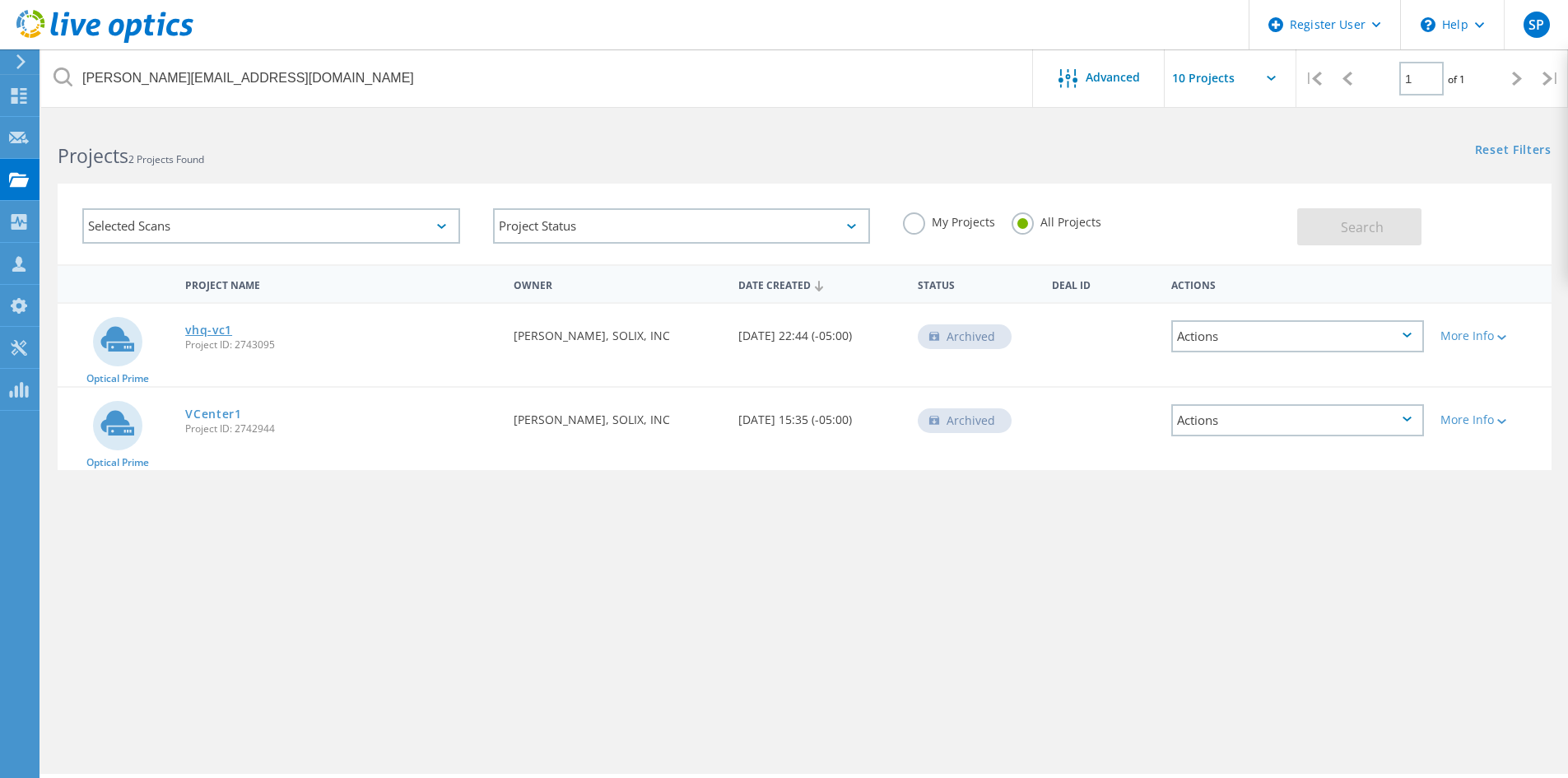
click at [202, 331] on link "vhq-vc1" at bounding box center [208, 330] width 47 height 12
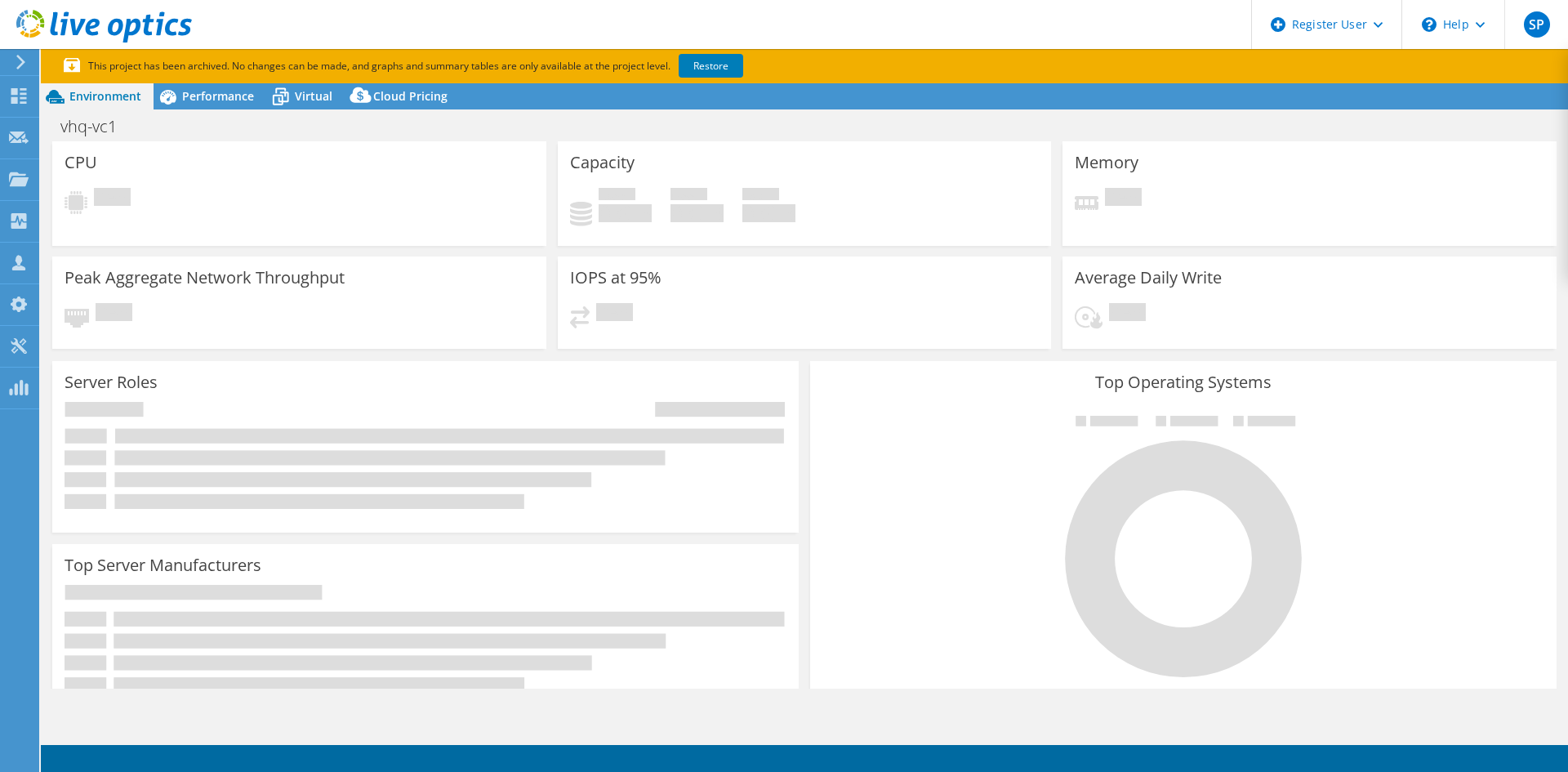
select select "USD"
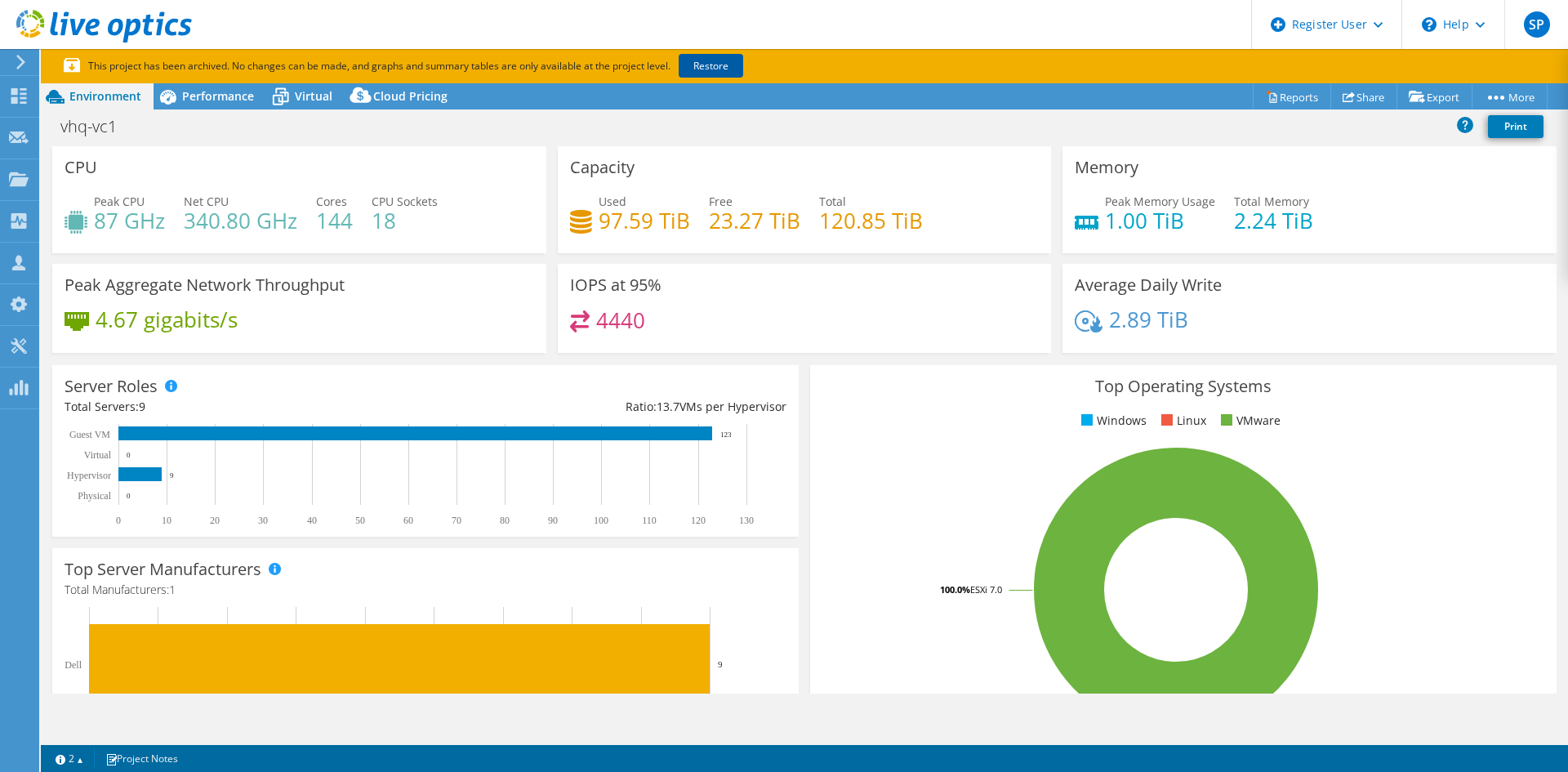
click at [706, 64] on link "Restore" at bounding box center [711, 66] width 65 height 24
